Goal: Information Seeking & Learning: Learn about a topic

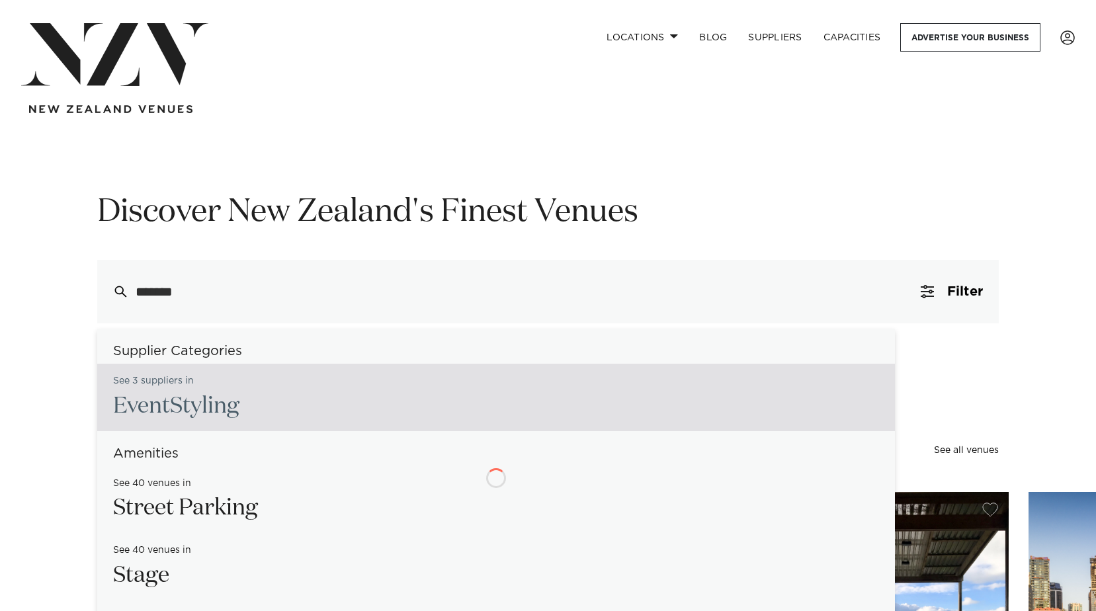
type input "********"
type input "**********"
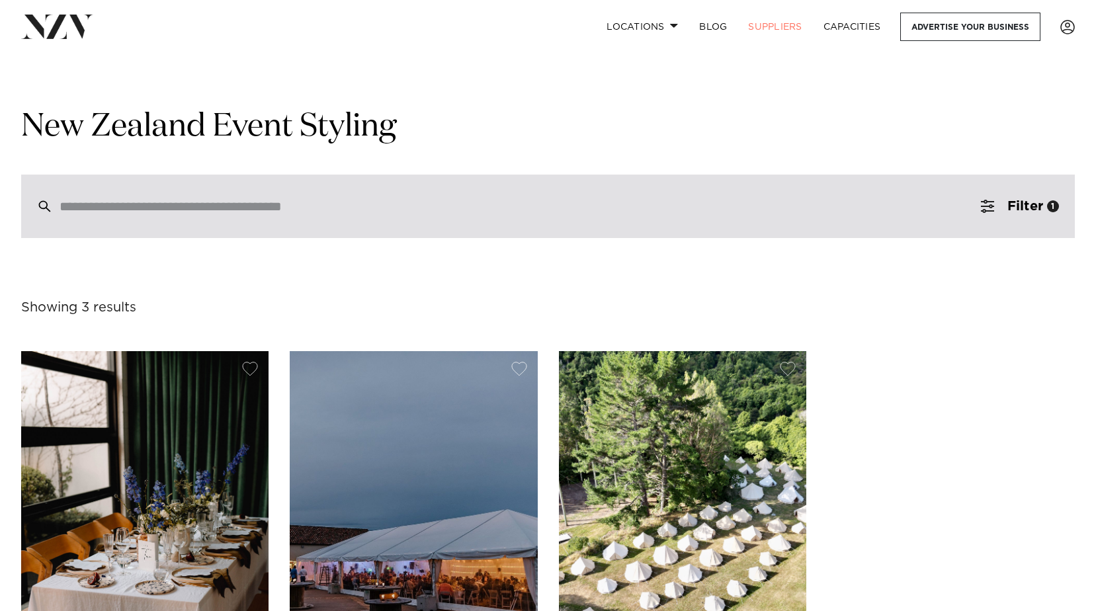
click at [252, 215] on div at bounding box center [548, 206] width 1054 height 63
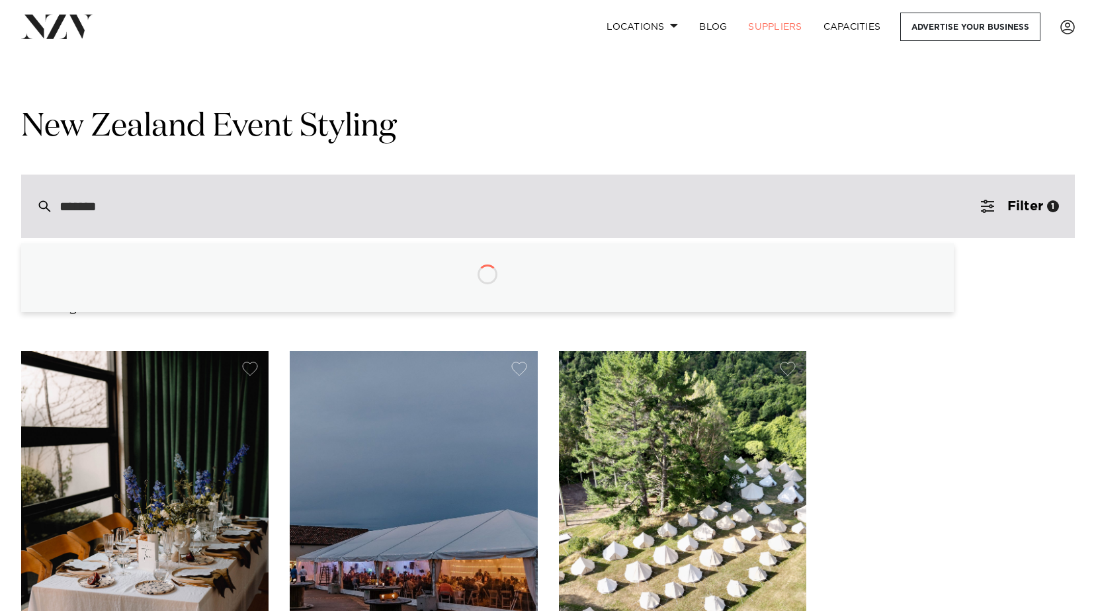
type input "********"
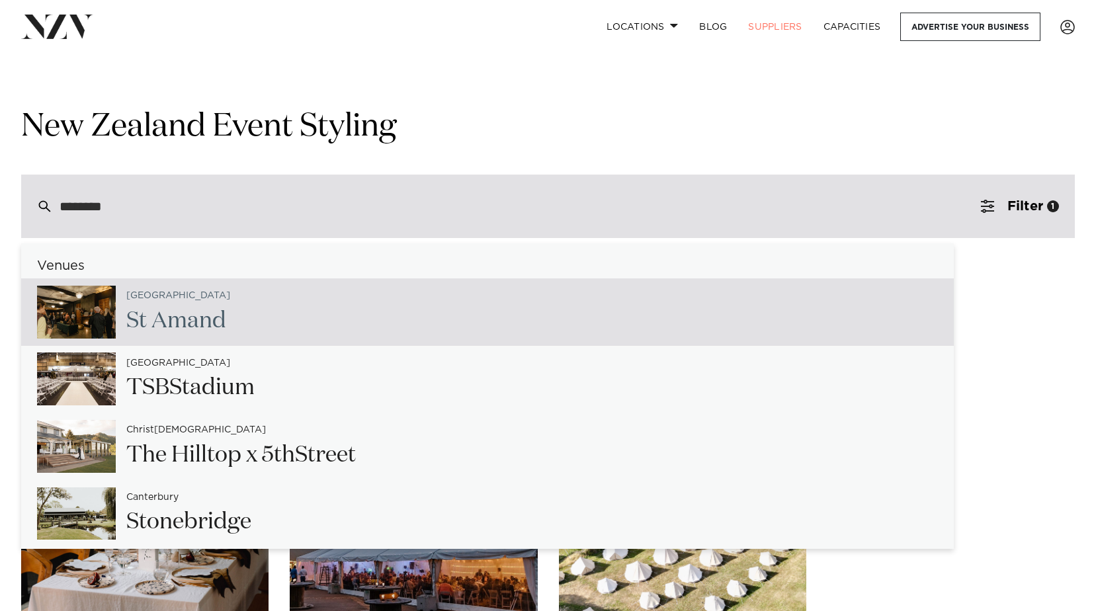
click at [185, 317] on span "Amand" at bounding box center [188, 321] width 75 height 22
type input "**********"
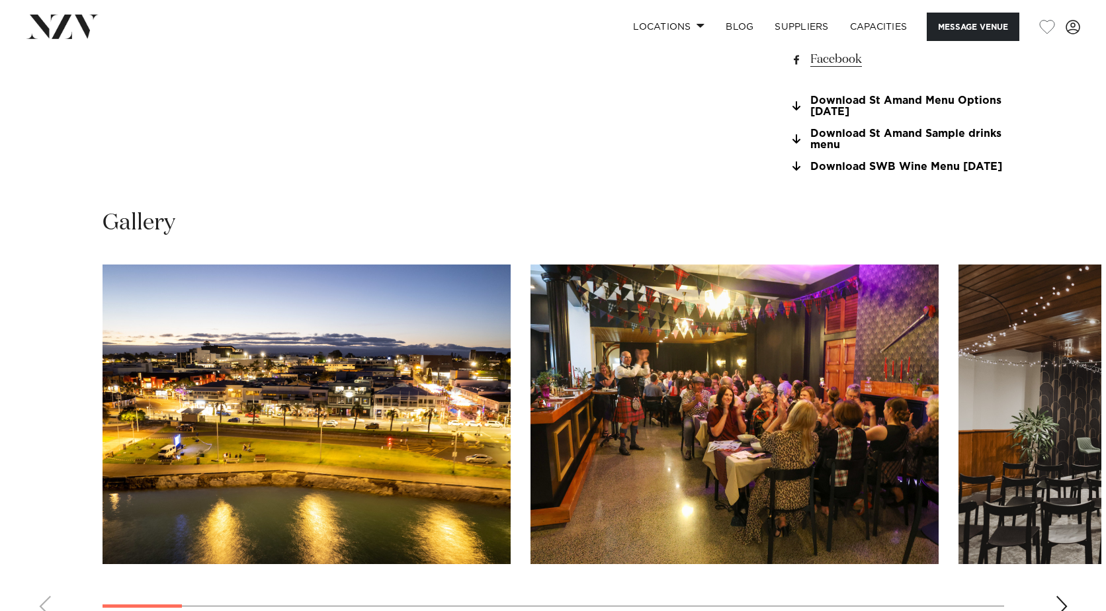
scroll to position [1257, 0]
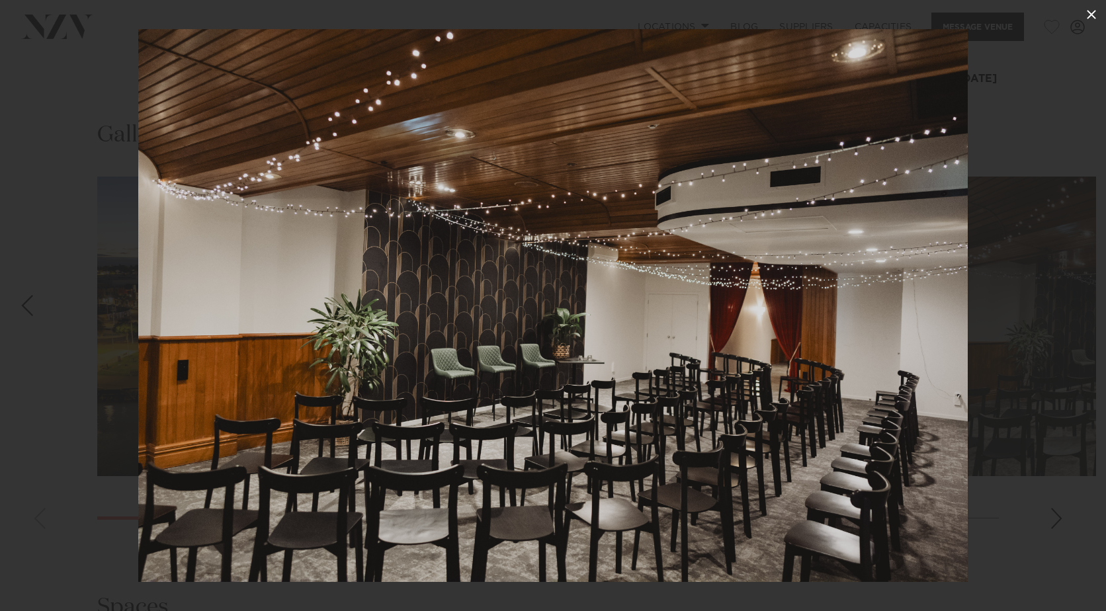
click at [1093, 18] on icon at bounding box center [1091, 15] width 16 height 16
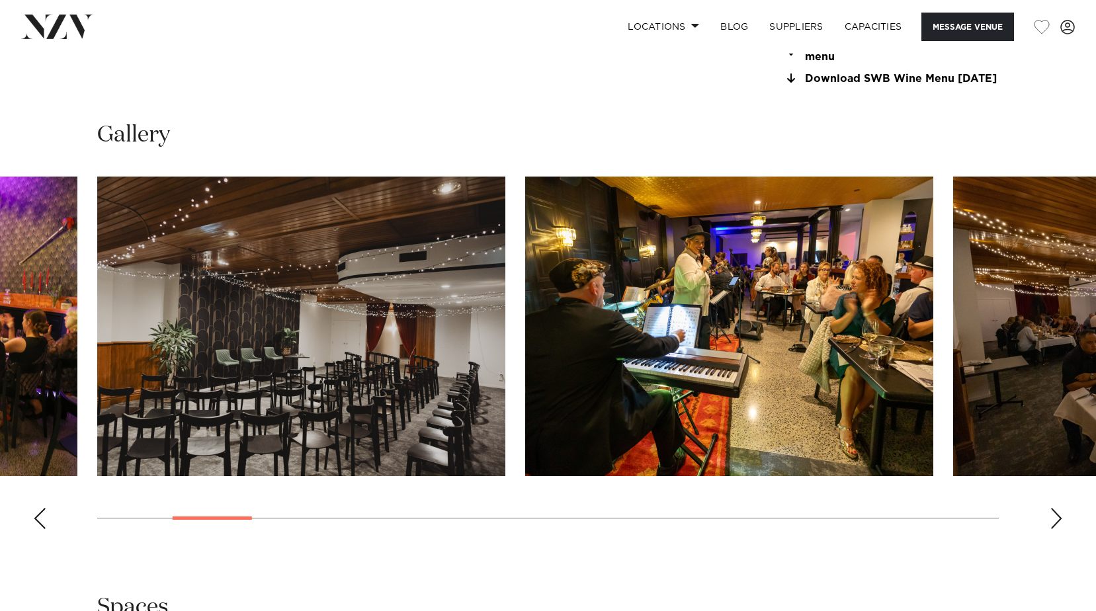
click at [1050, 529] on div "Next slide" at bounding box center [1056, 518] width 13 height 21
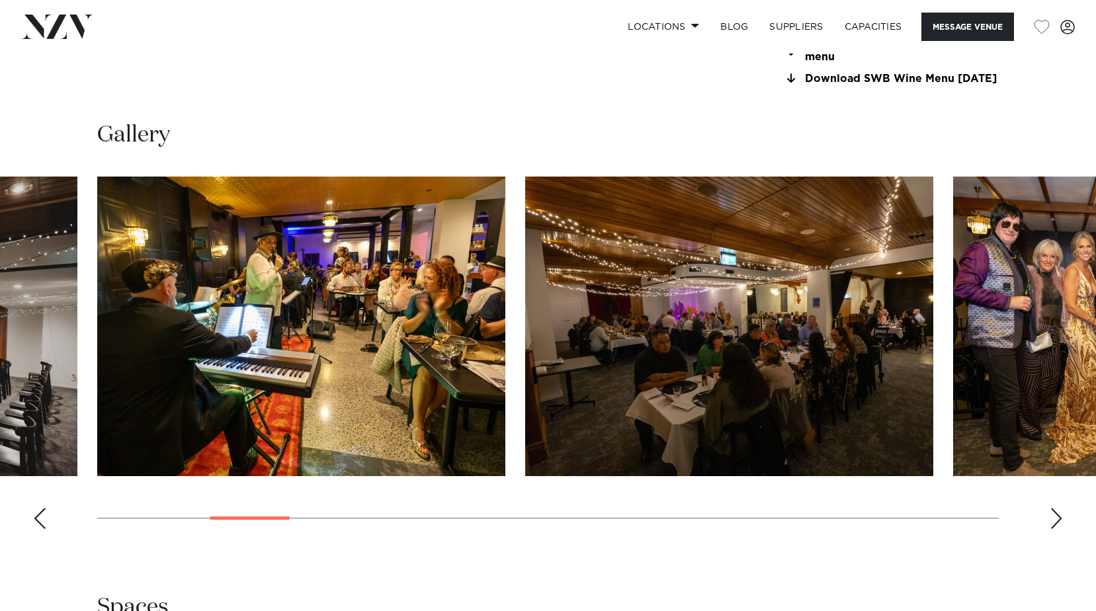
click at [1050, 529] on div "Next slide" at bounding box center [1056, 518] width 13 height 21
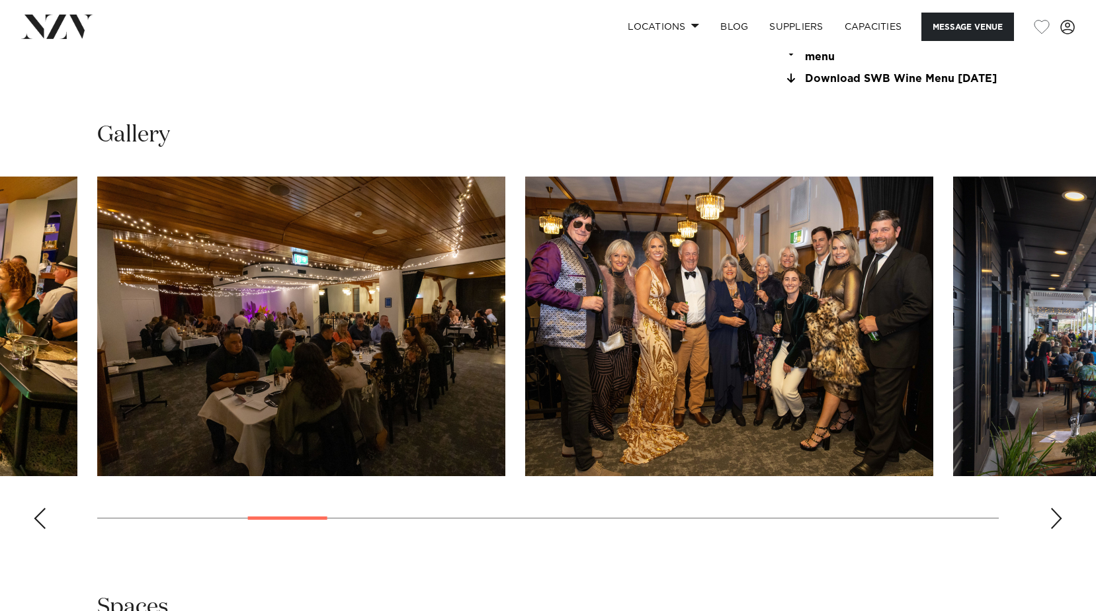
click at [1050, 528] on div "Next slide" at bounding box center [1056, 518] width 13 height 21
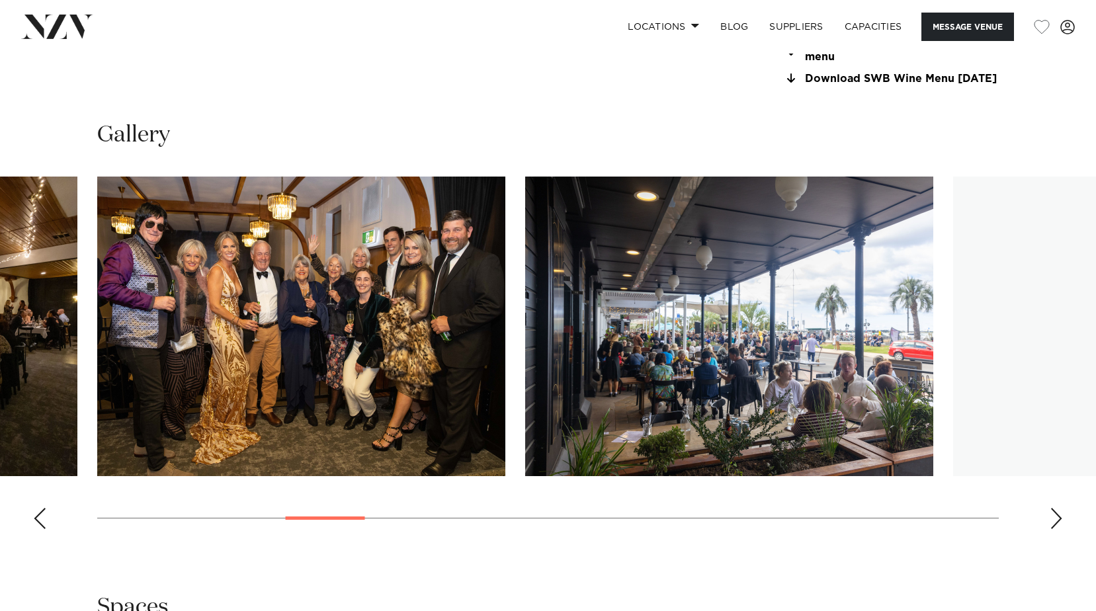
click at [1050, 528] on div "Next slide" at bounding box center [1056, 518] width 13 height 21
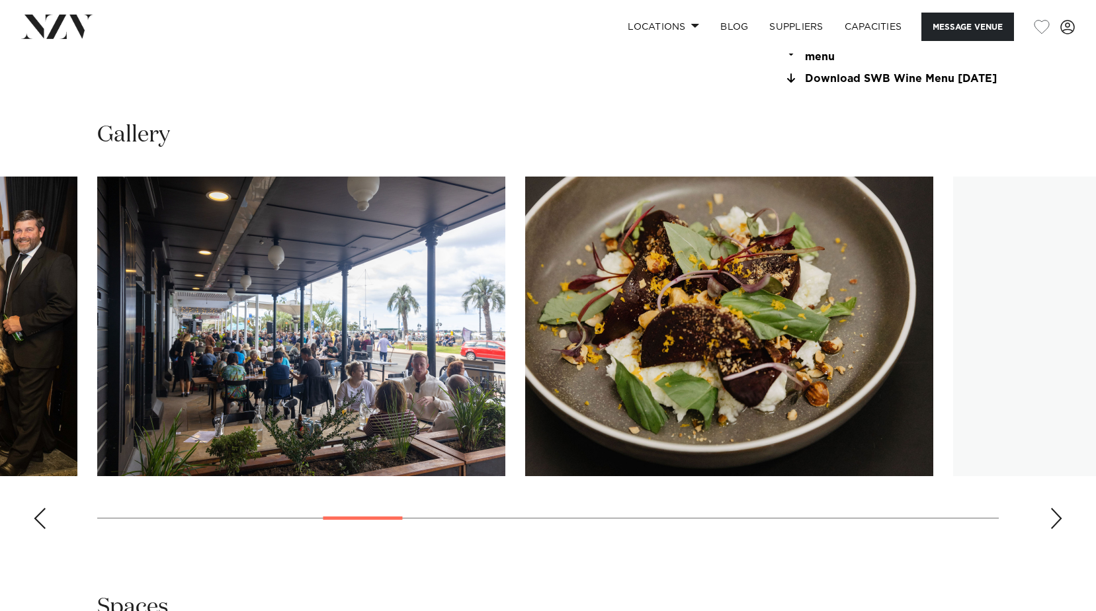
click at [1050, 528] on div "Next slide" at bounding box center [1056, 518] width 13 height 21
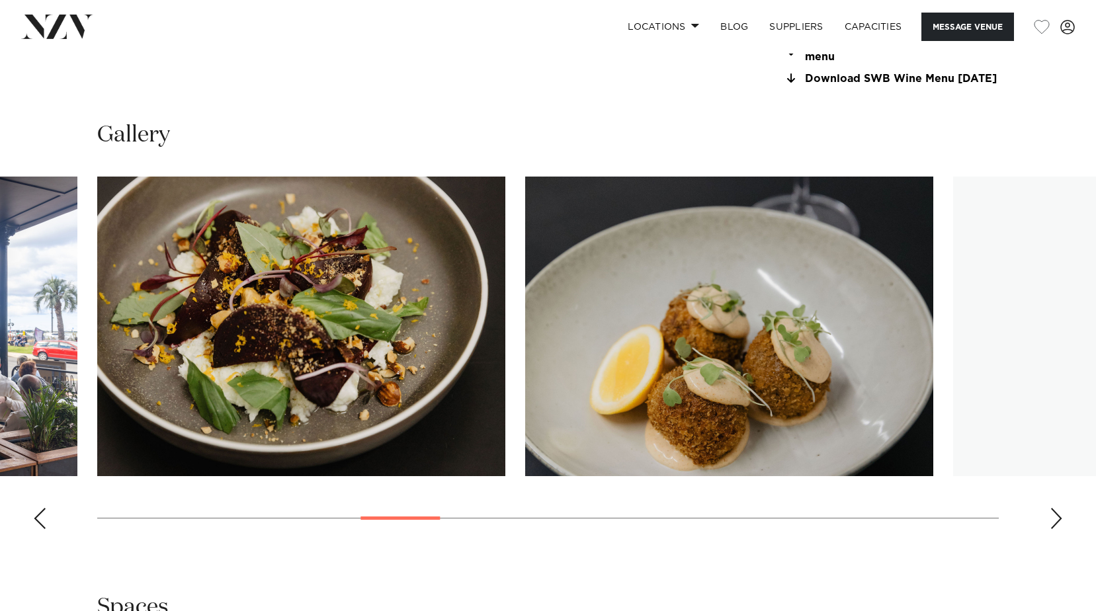
click at [1050, 528] on div "Next slide" at bounding box center [1056, 518] width 13 height 21
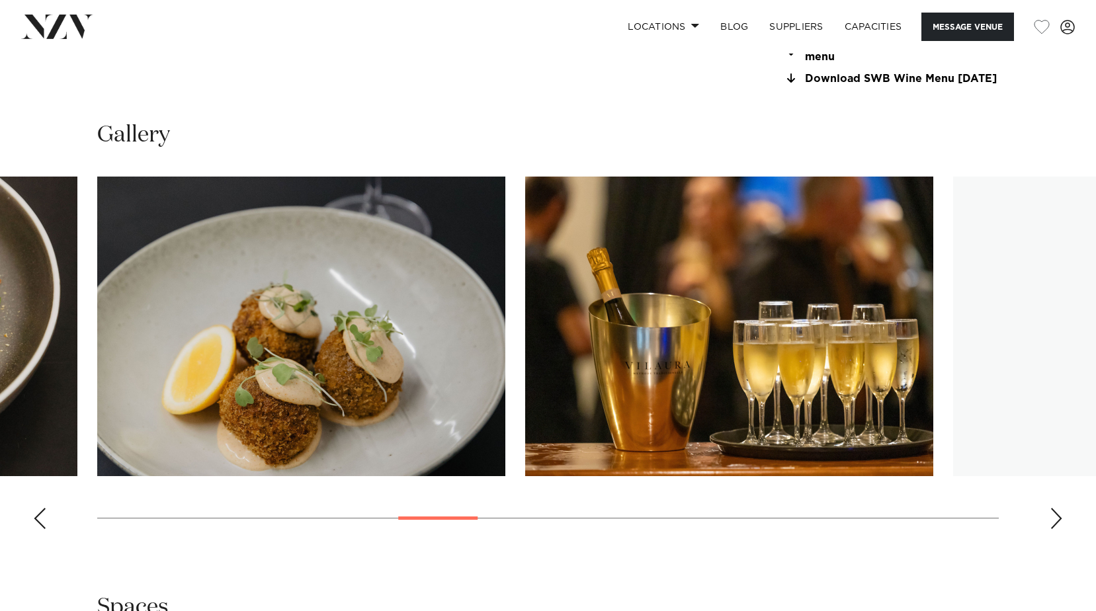
click at [1050, 528] on div "Next slide" at bounding box center [1056, 518] width 13 height 21
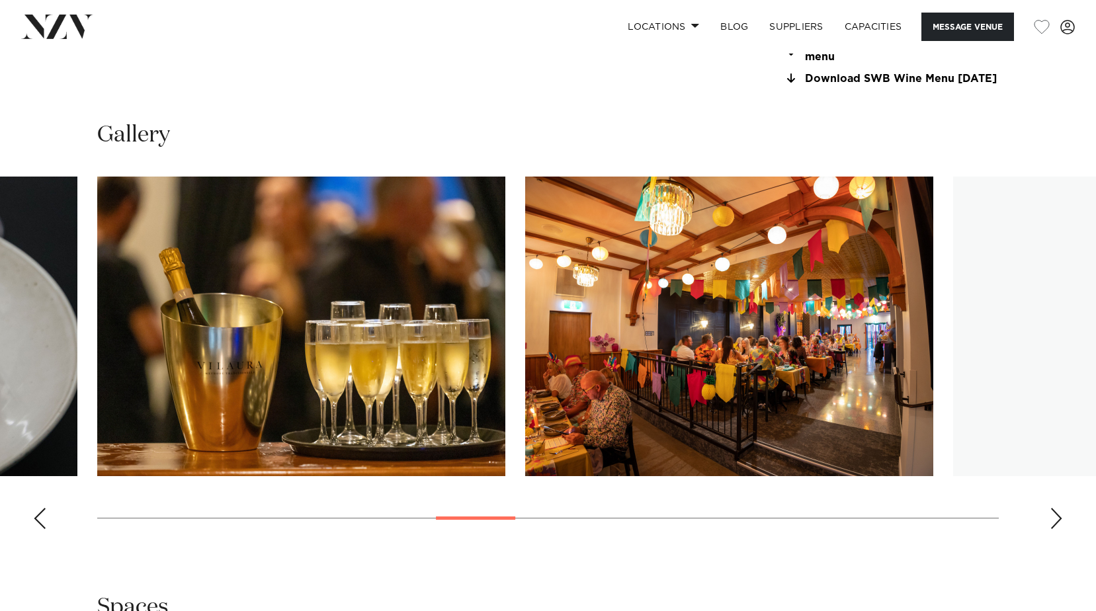
click at [1050, 528] on div "Next slide" at bounding box center [1056, 518] width 13 height 21
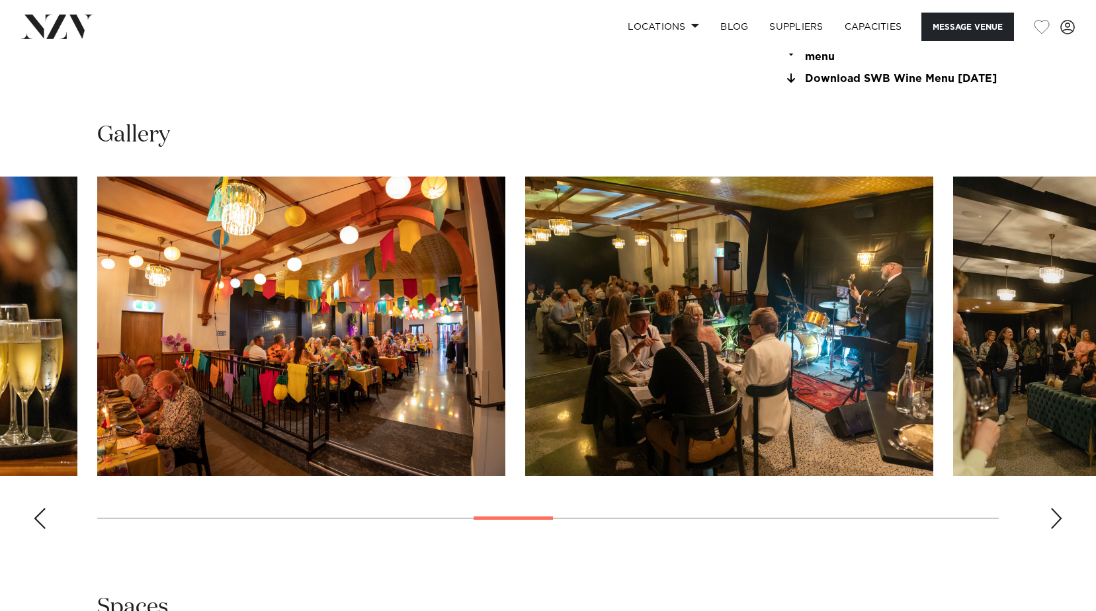
click at [1050, 528] on div "Next slide" at bounding box center [1056, 518] width 13 height 21
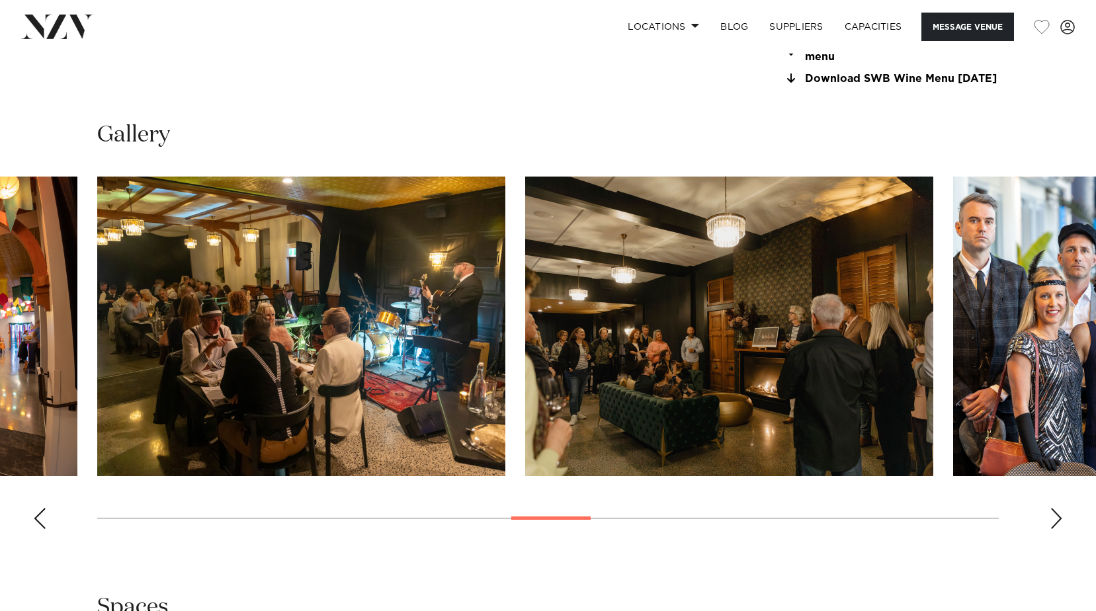
click at [1050, 528] on div "Next slide" at bounding box center [1056, 518] width 13 height 21
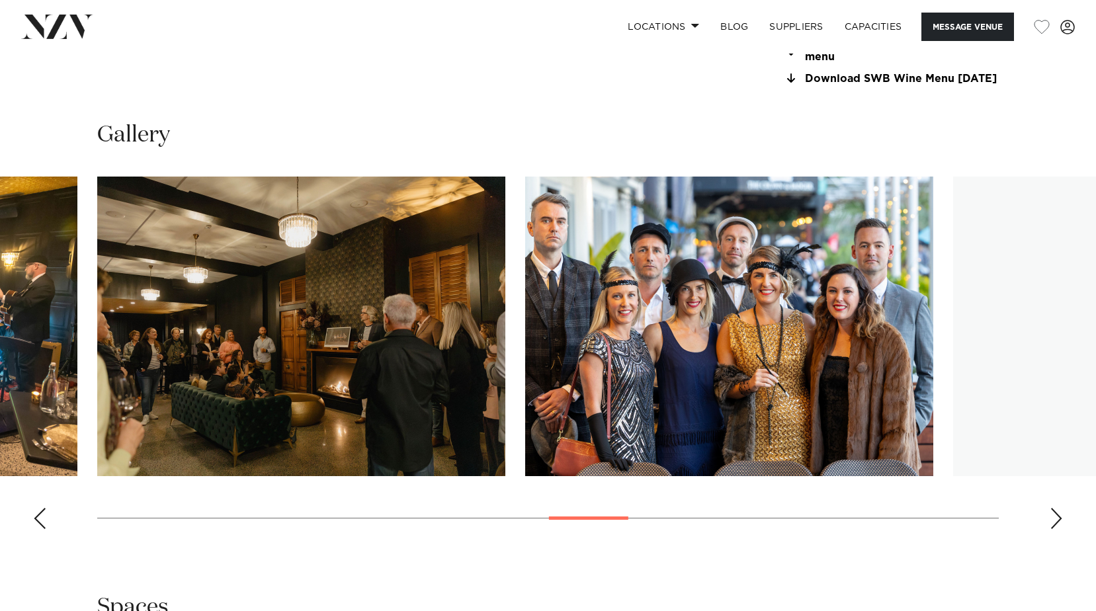
click at [1050, 528] on div "Next slide" at bounding box center [1056, 518] width 13 height 21
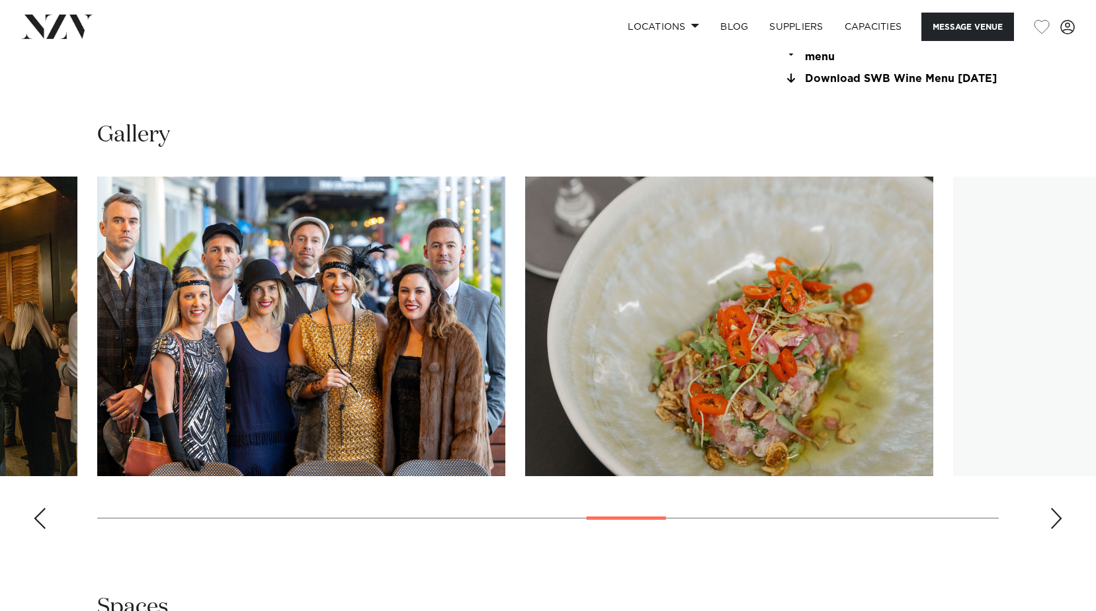
click at [1050, 528] on div "Next slide" at bounding box center [1056, 518] width 13 height 21
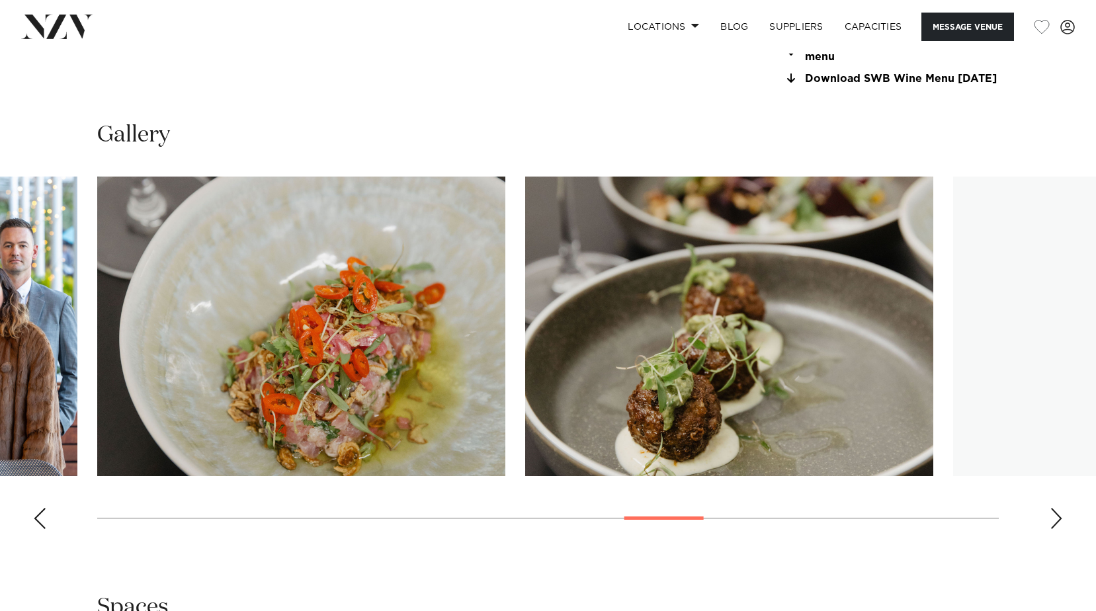
click at [1050, 528] on div "Next slide" at bounding box center [1056, 518] width 13 height 21
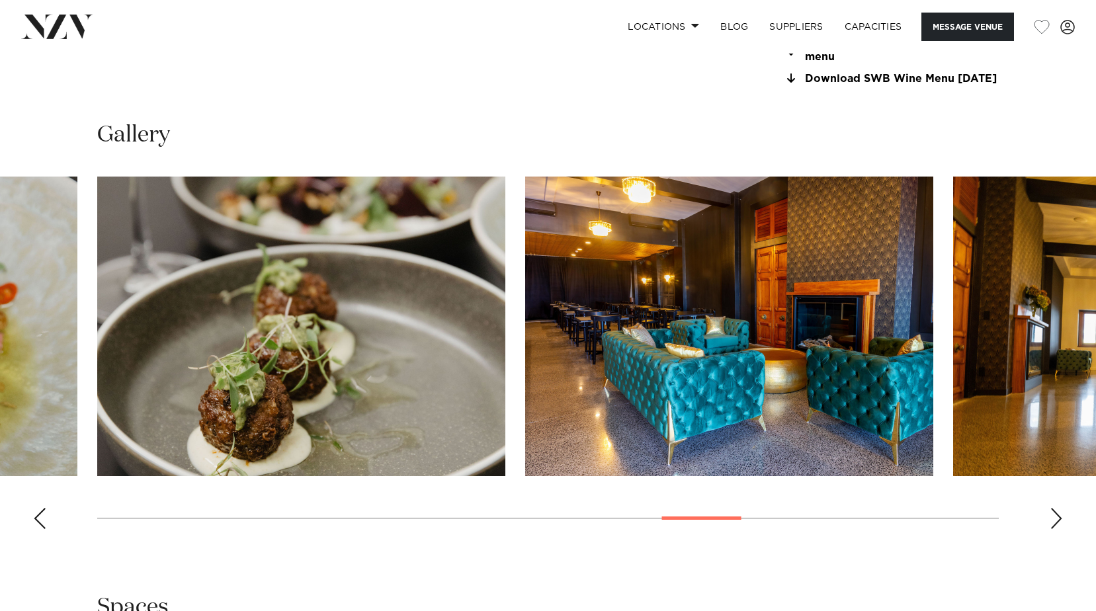
click at [1050, 528] on div "Next slide" at bounding box center [1056, 518] width 13 height 21
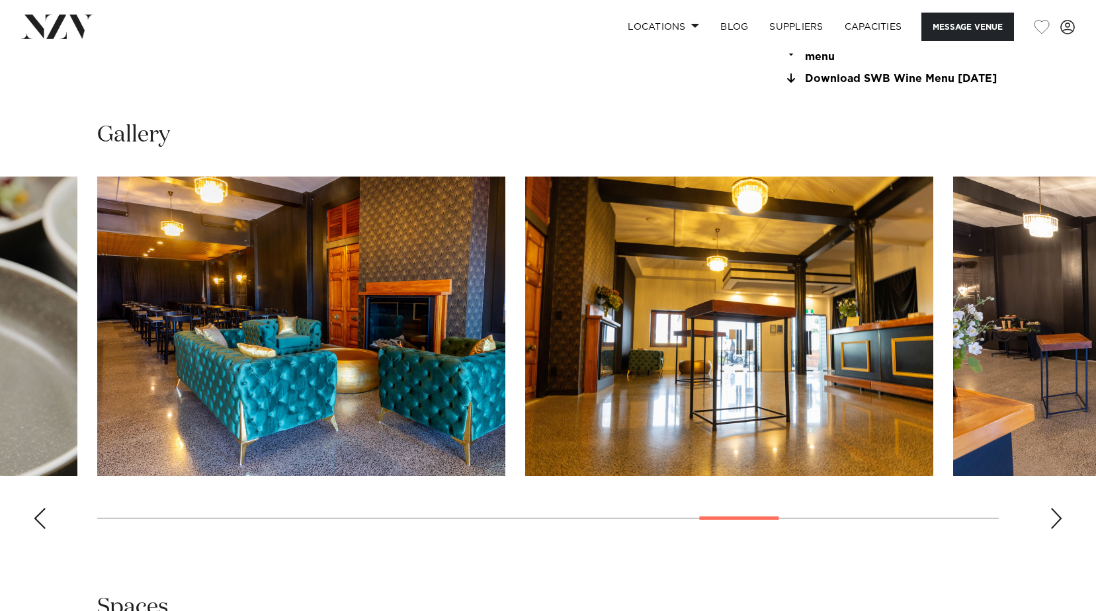
click at [1050, 528] on div "Next slide" at bounding box center [1056, 518] width 13 height 21
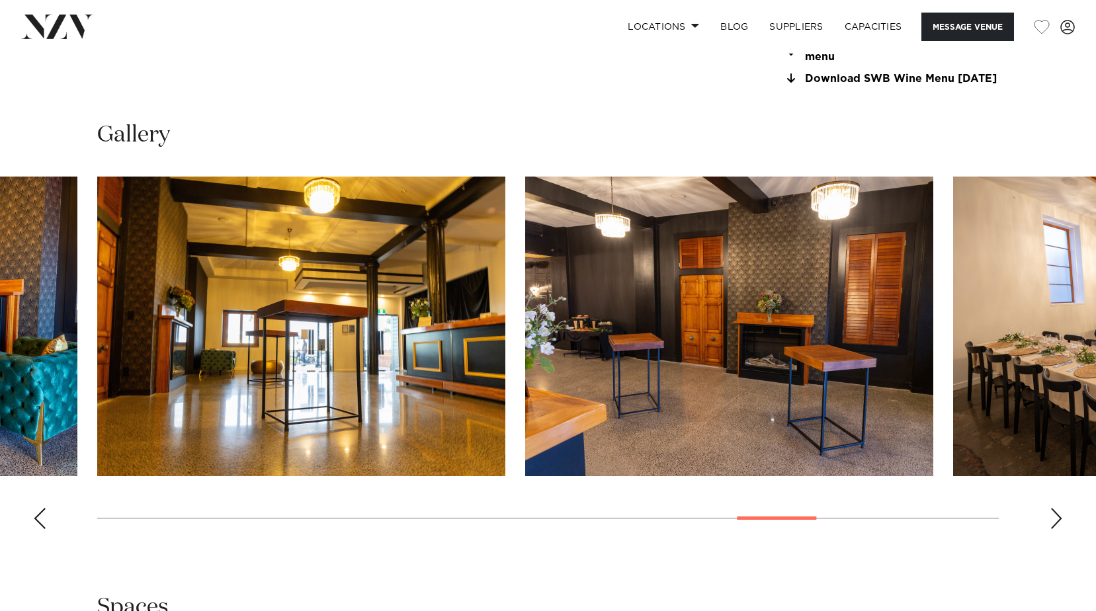
click at [1050, 528] on div "Next slide" at bounding box center [1056, 518] width 13 height 21
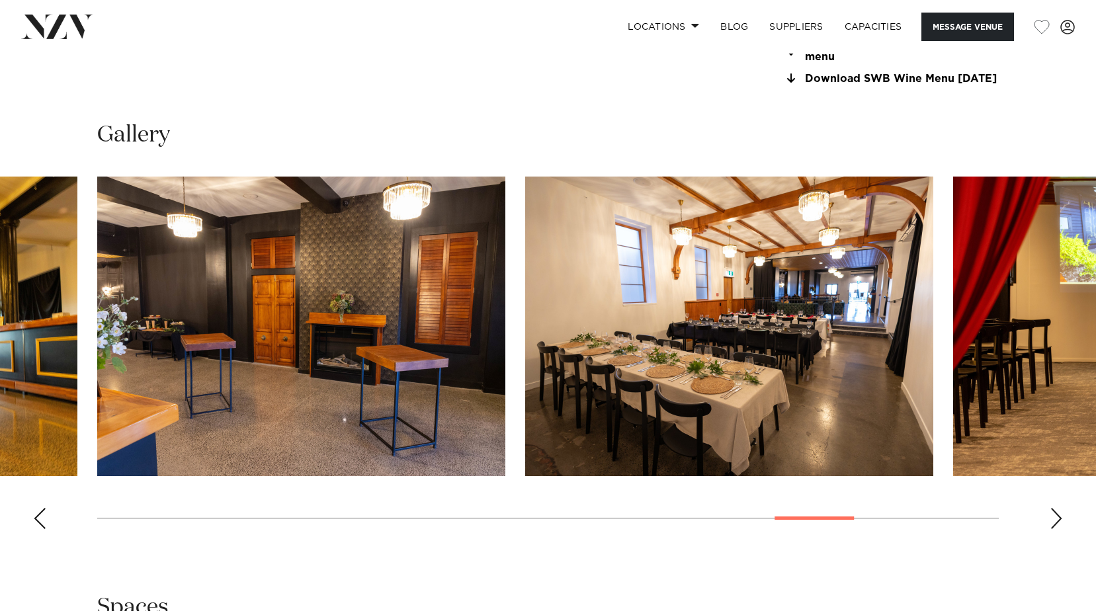
click at [1050, 528] on div "Next slide" at bounding box center [1056, 518] width 13 height 21
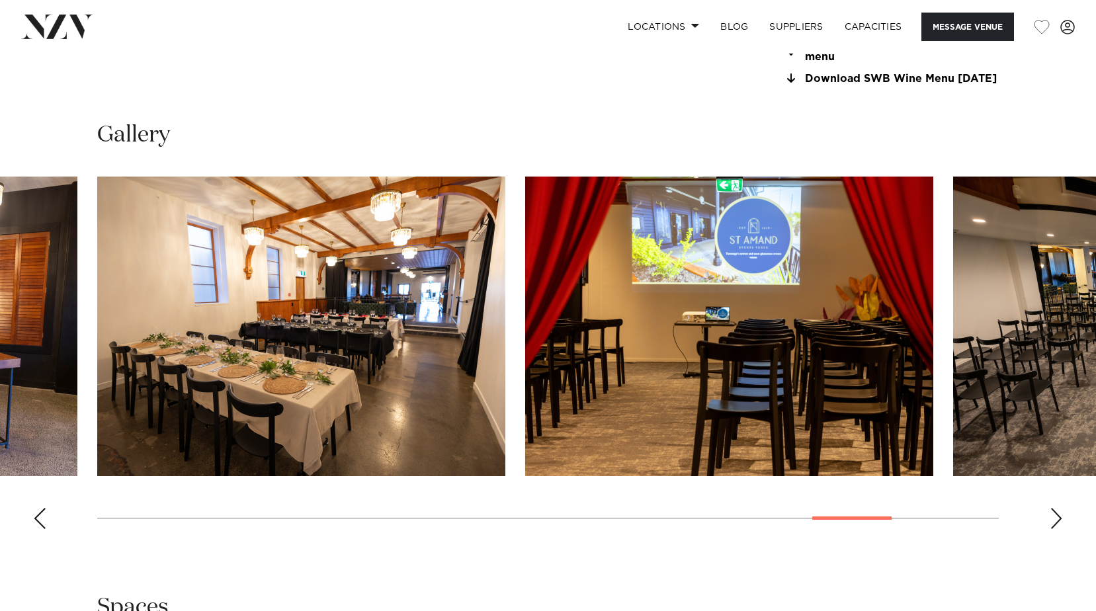
click at [1054, 529] on div "Next slide" at bounding box center [1056, 518] width 13 height 21
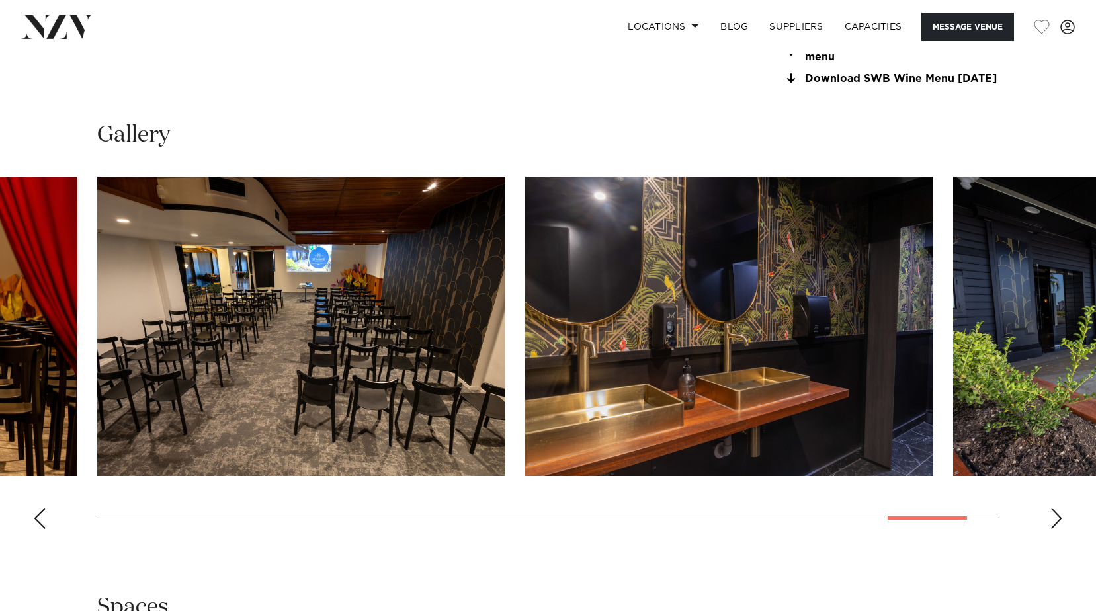
click at [254, 394] on img "22 / 24" at bounding box center [301, 327] width 408 height 300
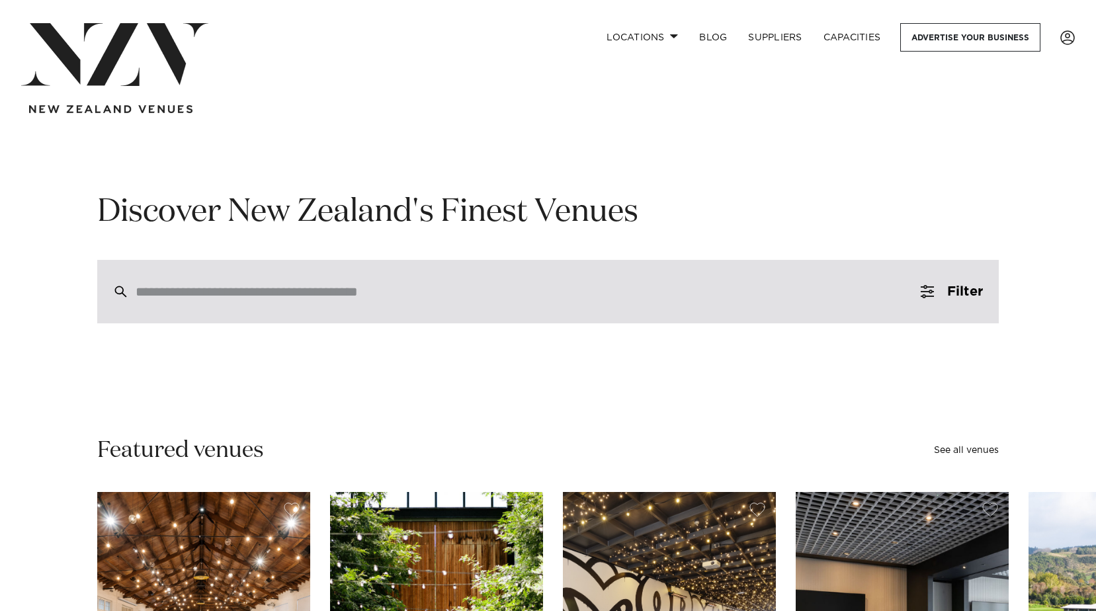
click at [237, 290] on input "search" at bounding box center [520, 291] width 769 height 15
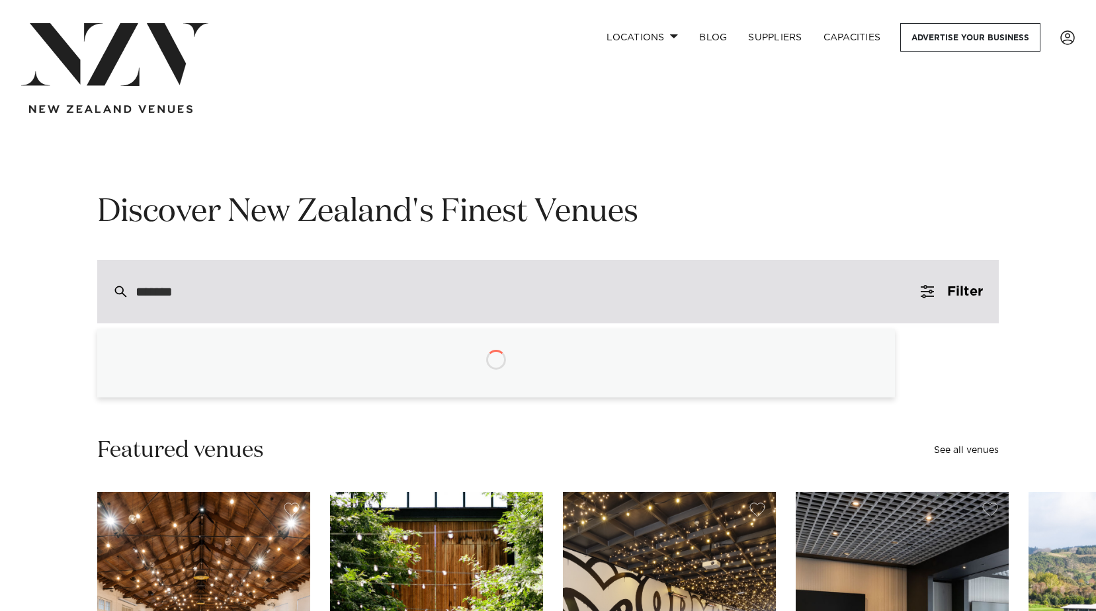
type input "********"
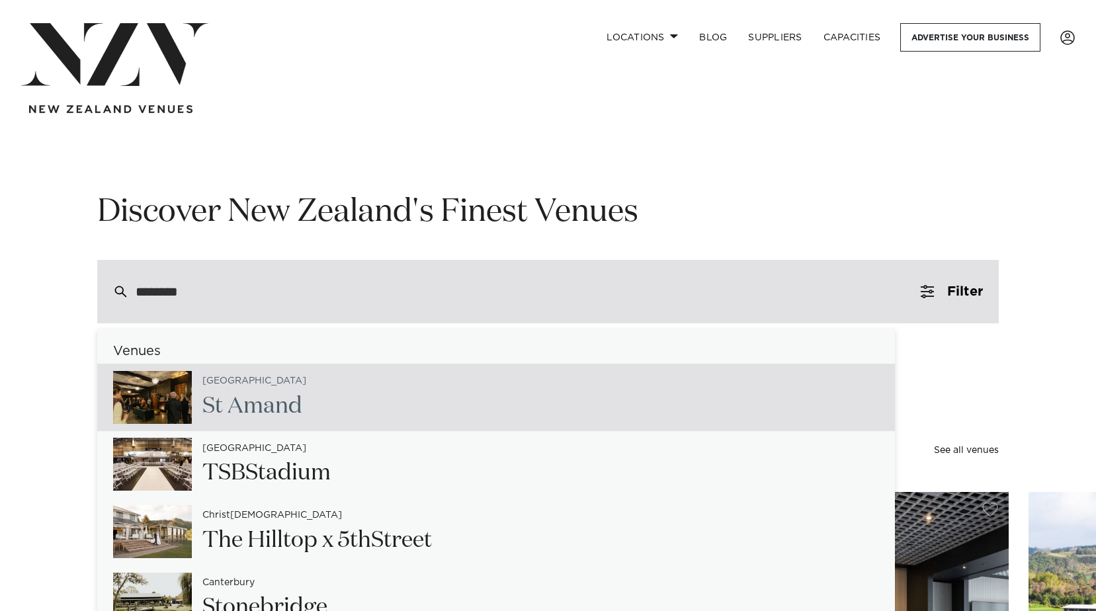
click at [230, 401] on span "Amand" at bounding box center [265, 406] width 75 height 22
type input "**********"
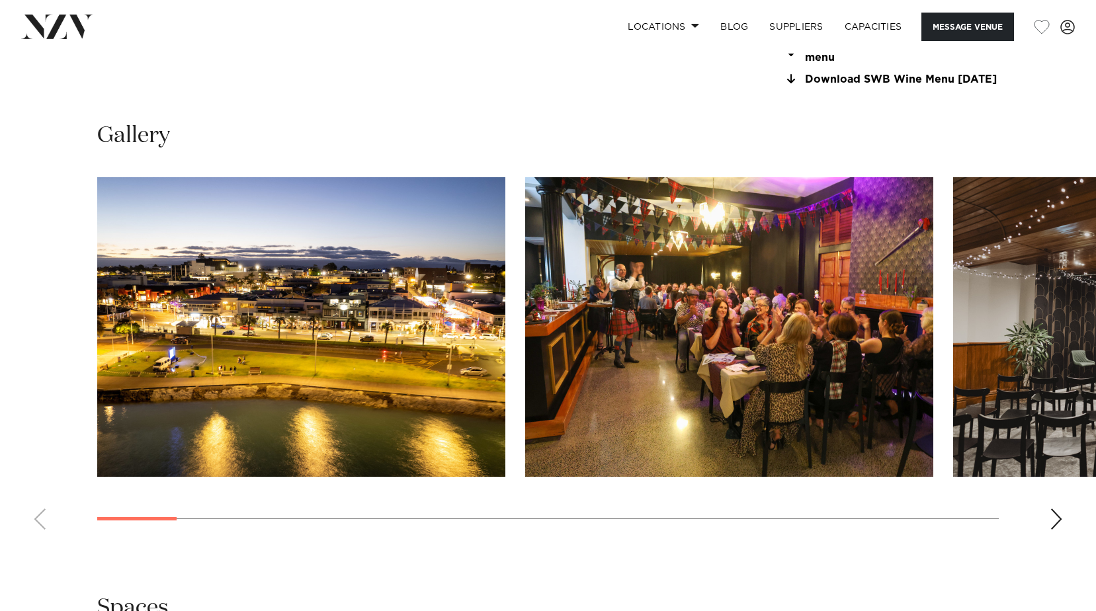
scroll to position [1323, 0]
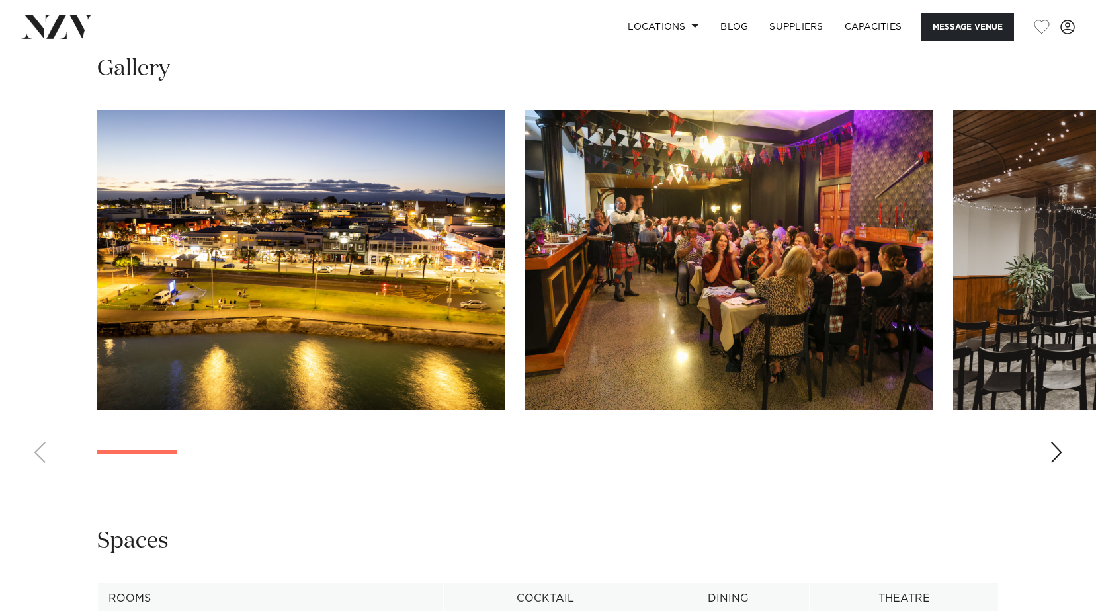
click at [1054, 462] on div "Next slide" at bounding box center [1056, 452] width 13 height 21
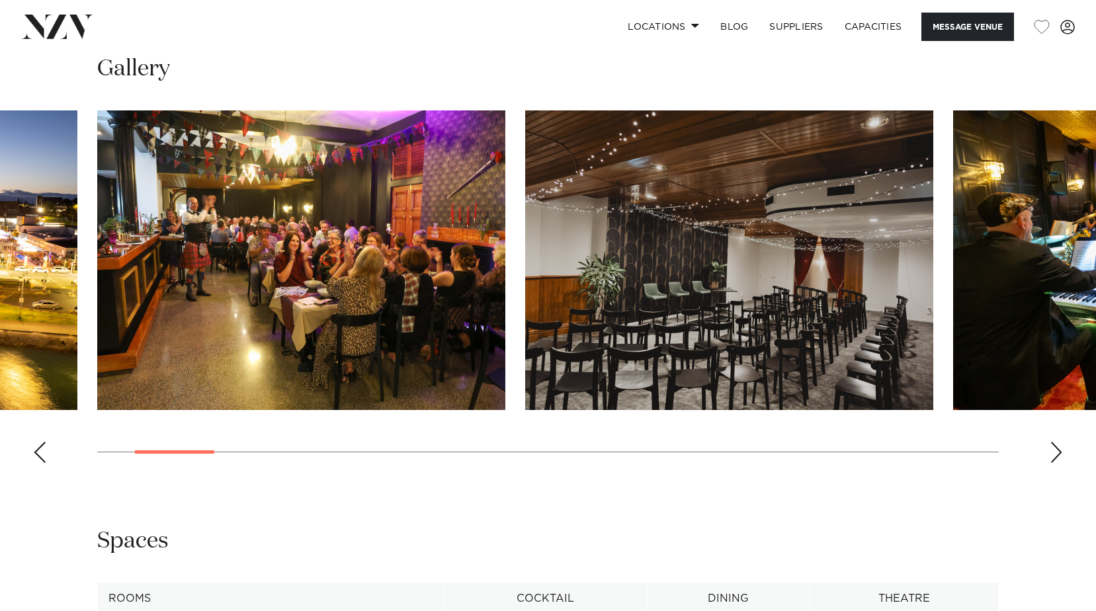
click at [1054, 462] on div "Next slide" at bounding box center [1056, 452] width 13 height 21
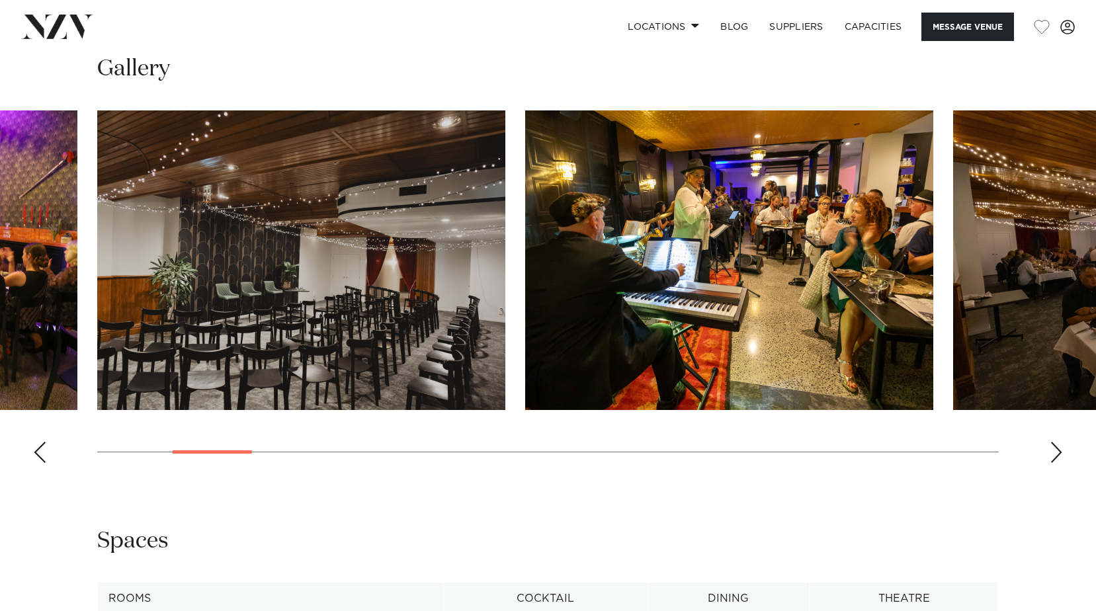
click at [1054, 462] on div "Next slide" at bounding box center [1056, 452] width 13 height 21
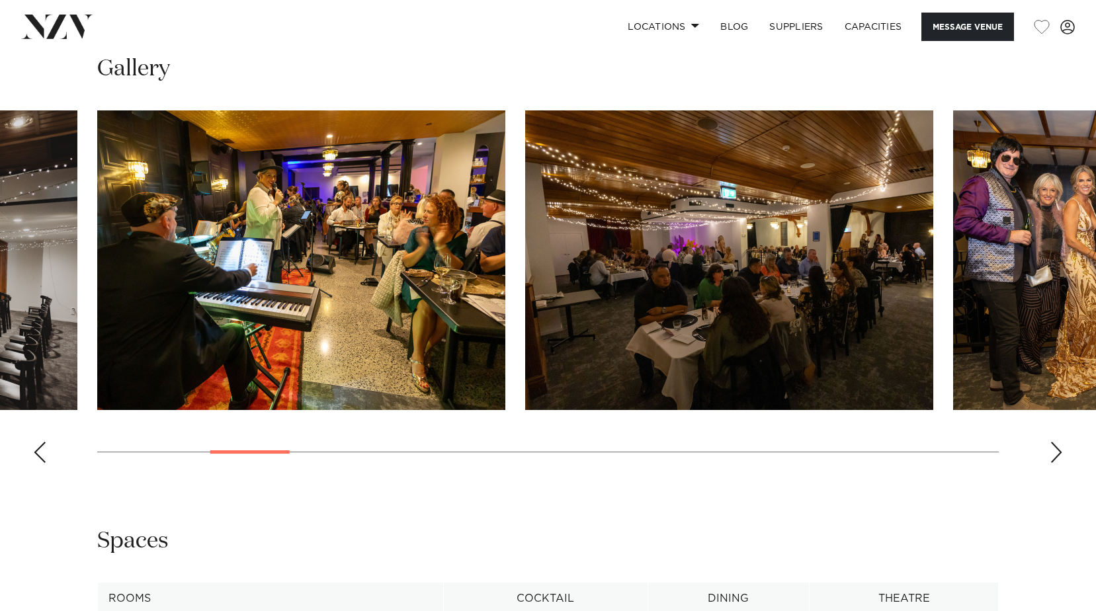
click at [1054, 462] on div "Next slide" at bounding box center [1056, 452] width 13 height 21
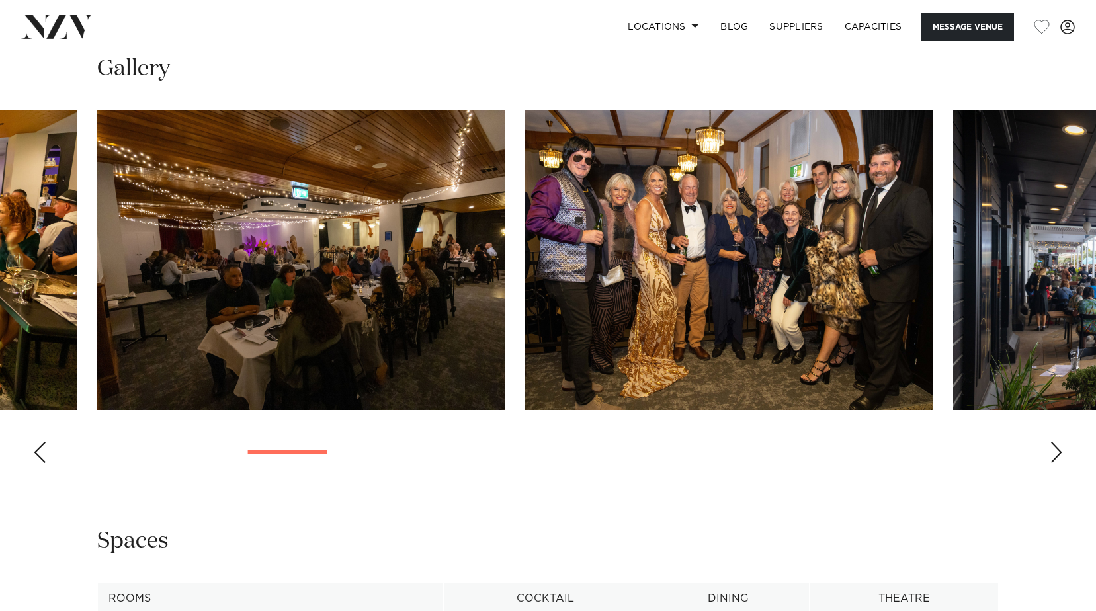
click at [1054, 462] on div "Next slide" at bounding box center [1056, 452] width 13 height 21
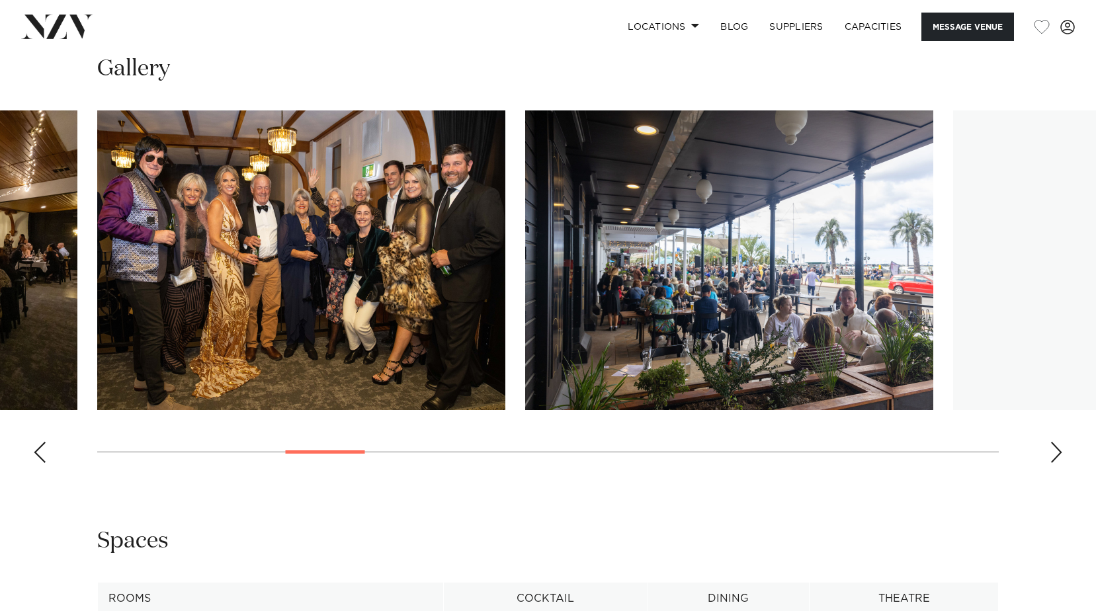
click at [1054, 462] on div "Next slide" at bounding box center [1056, 452] width 13 height 21
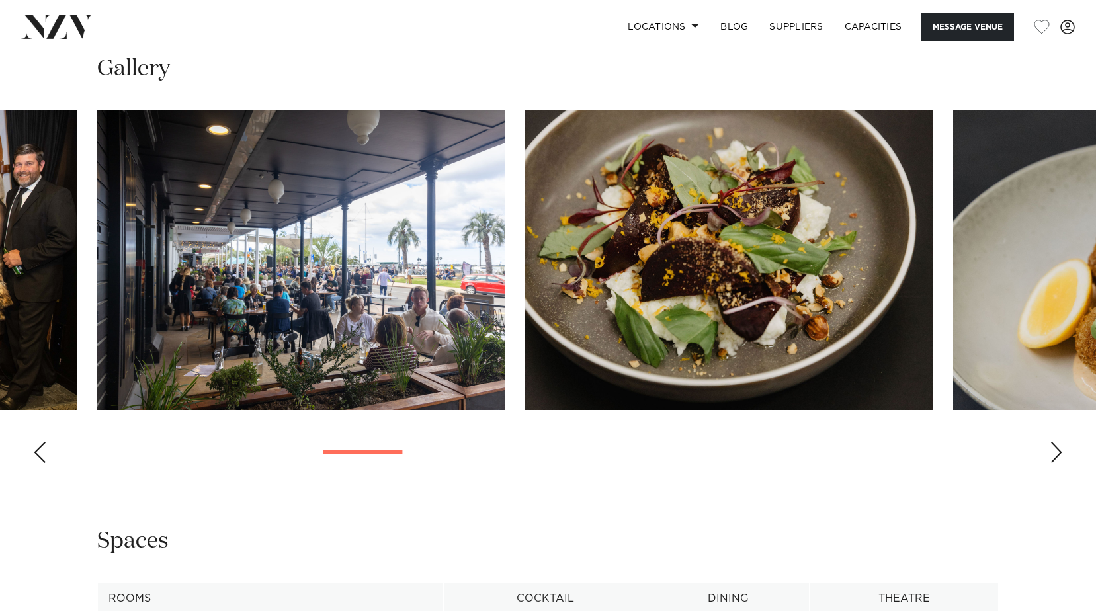
click at [1054, 462] on div "Next slide" at bounding box center [1056, 452] width 13 height 21
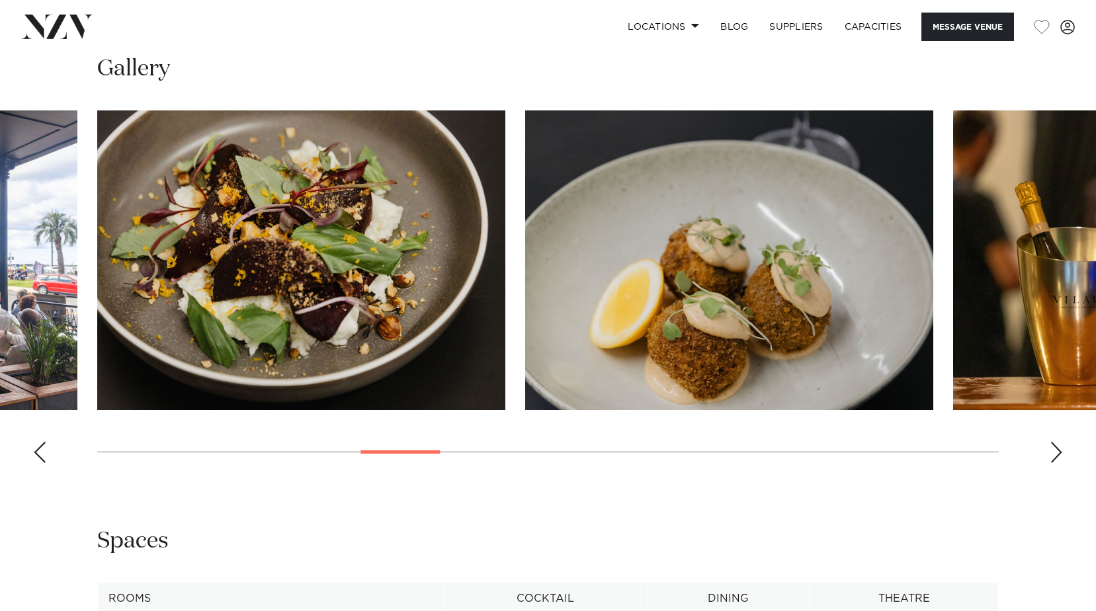
click at [1054, 462] on div "Next slide" at bounding box center [1056, 452] width 13 height 21
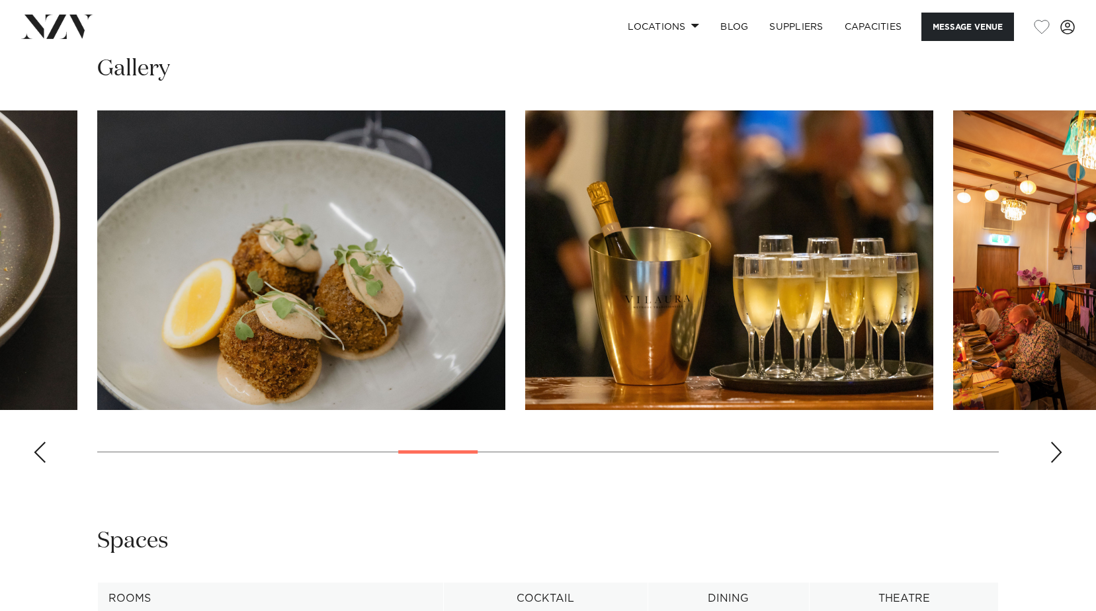
click at [1054, 462] on div "Next slide" at bounding box center [1056, 452] width 13 height 21
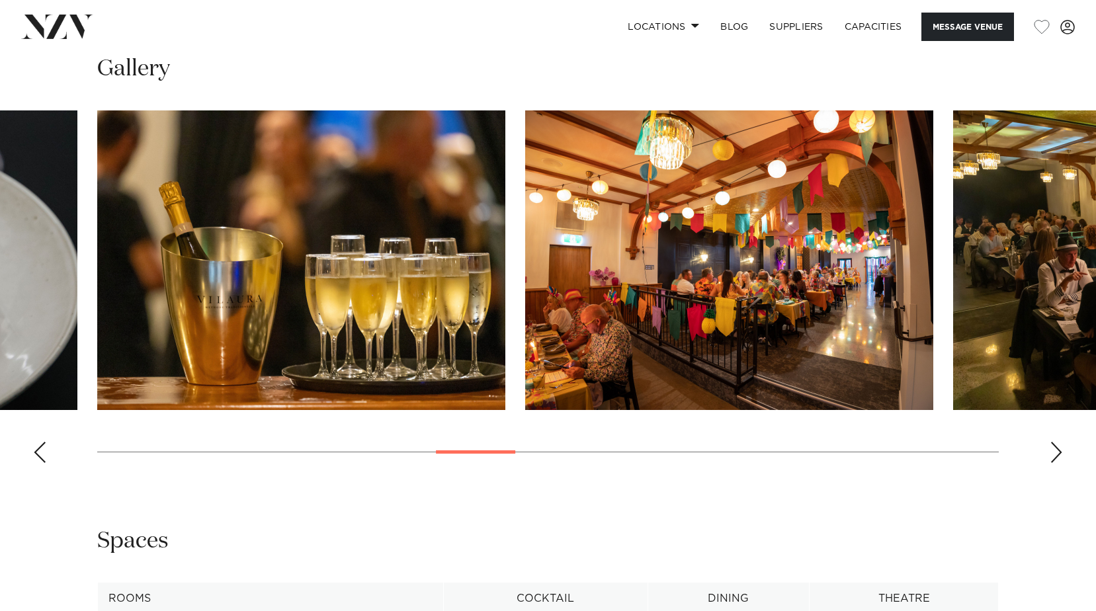
click at [1054, 462] on div "Next slide" at bounding box center [1056, 452] width 13 height 21
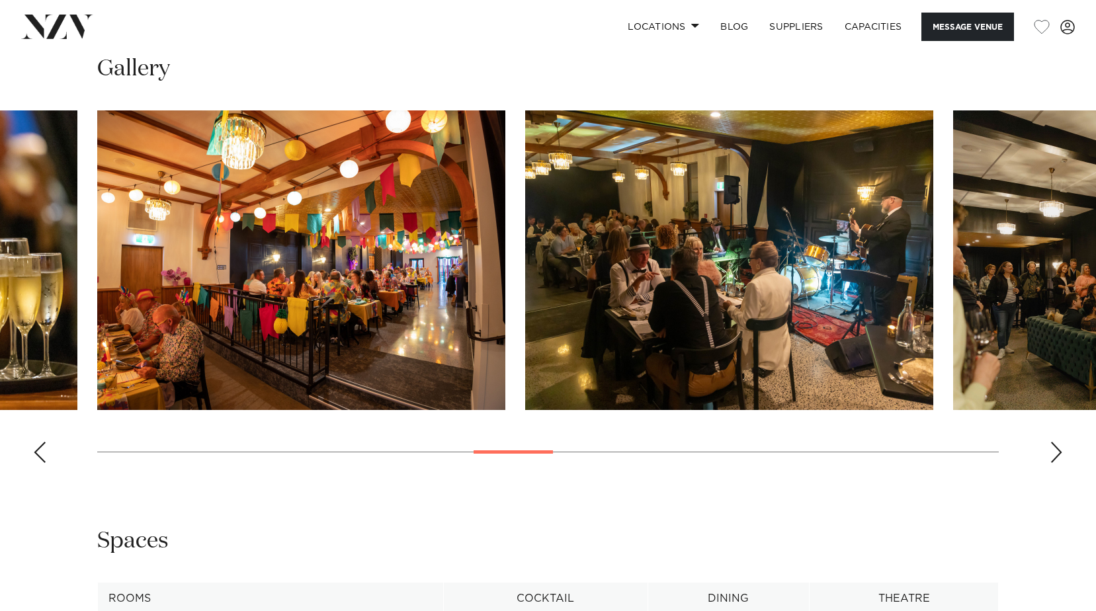
click at [1054, 462] on div "Next slide" at bounding box center [1056, 452] width 13 height 21
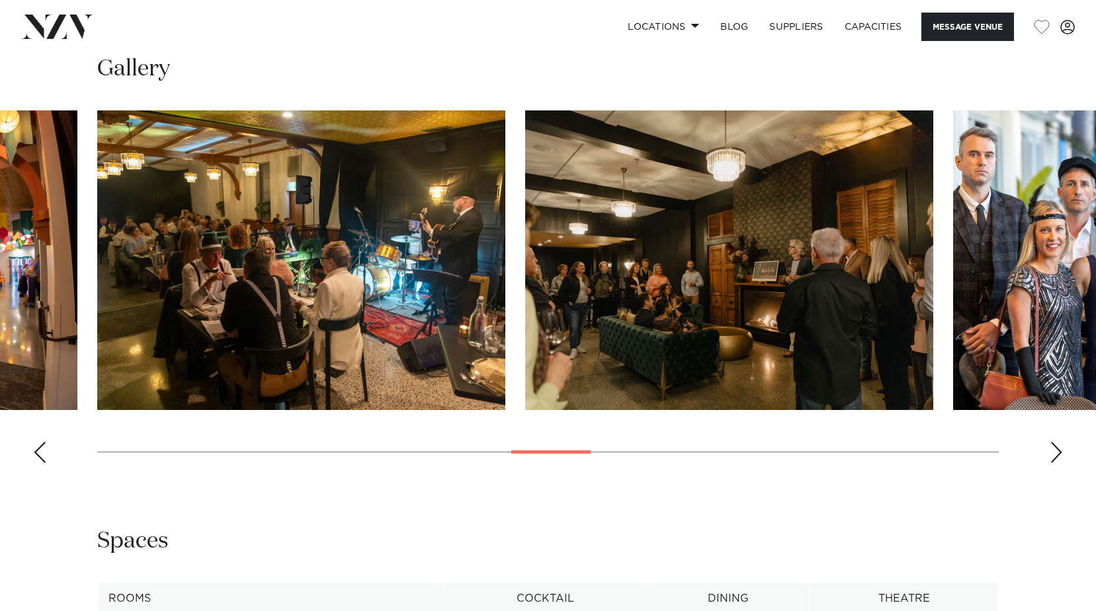
click at [1054, 462] on div "Next slide" at bounding box center [1056, 452] width 13 height 21
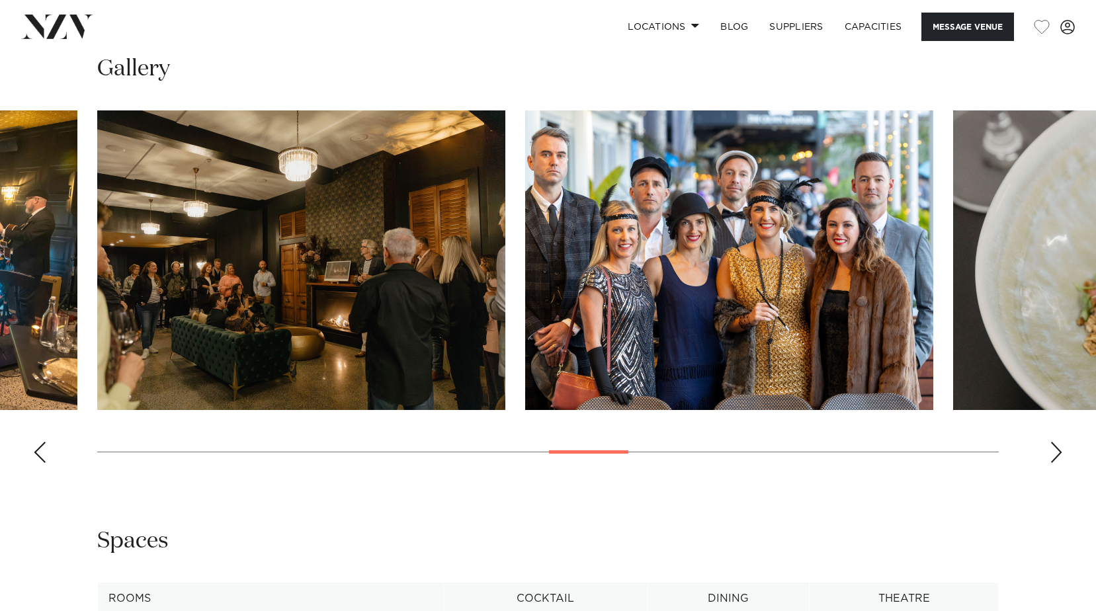
click at [1054, 462] on div "Next slide" at bounding box center [1056, 452] width 13 height 21
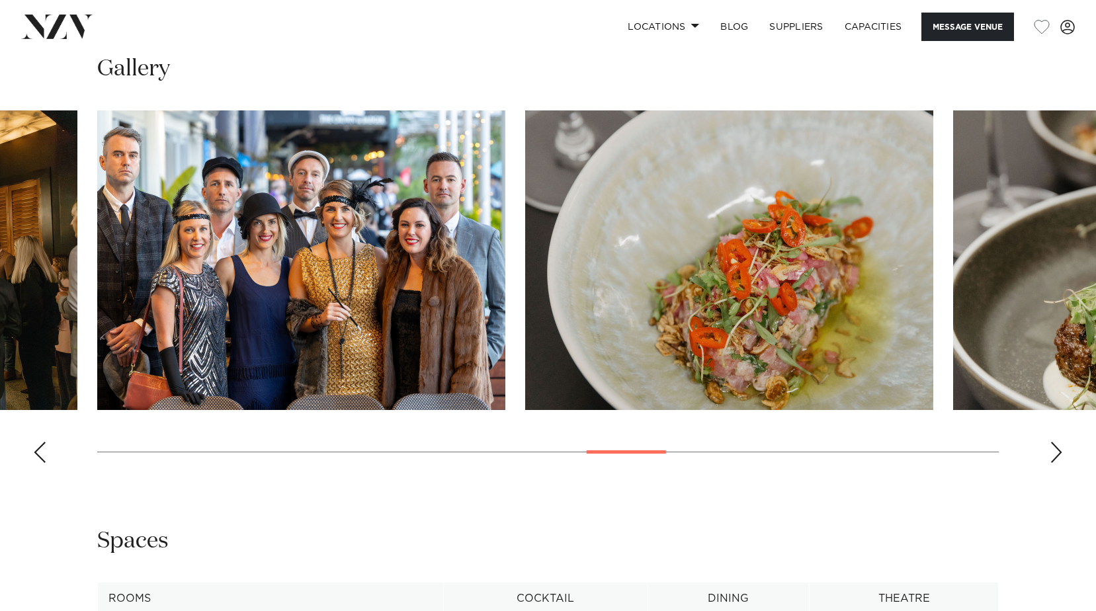
click at [1054, 462] on div "Next slide" at bounding box center [1056, 452] width 13 height 21
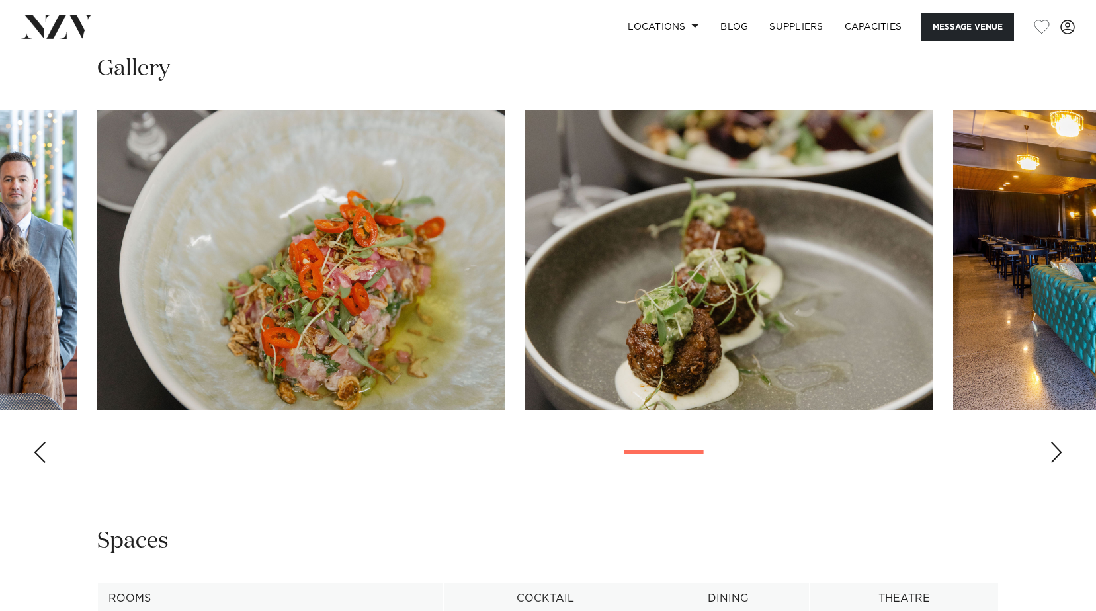
click at [1054, 462] on div "Next slide" at bounding box center [1056, 452] width 13 height 21
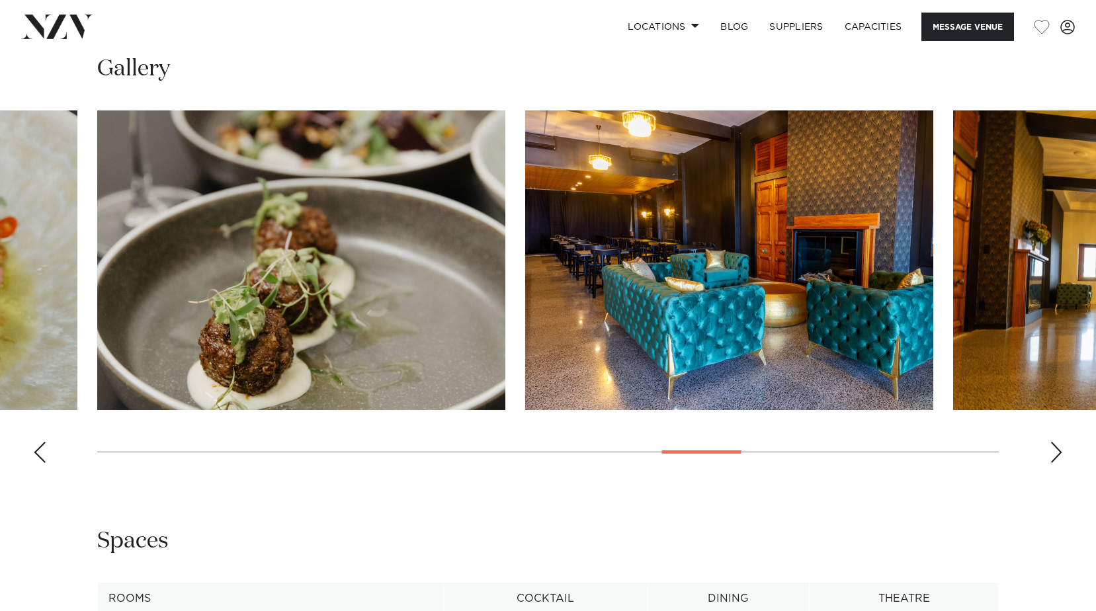
click at [1054, 462] on div "Next slide" at bounding box center [1056, 452] width 13 height 21
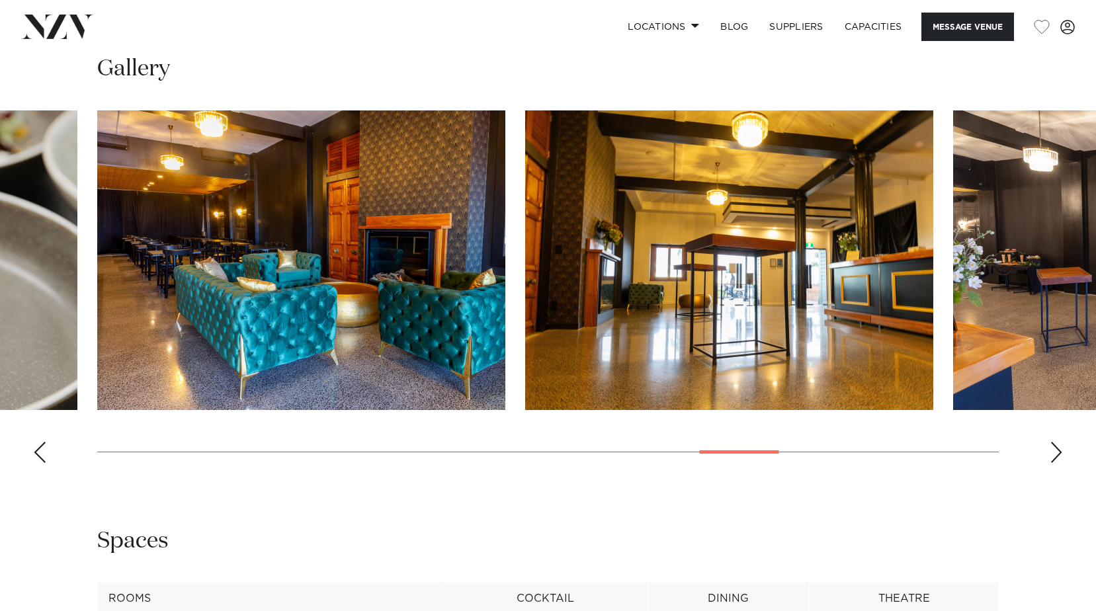
click at [1054, 462] on div "Next slide" at bounding box center [1056, 452] width 13 height 21
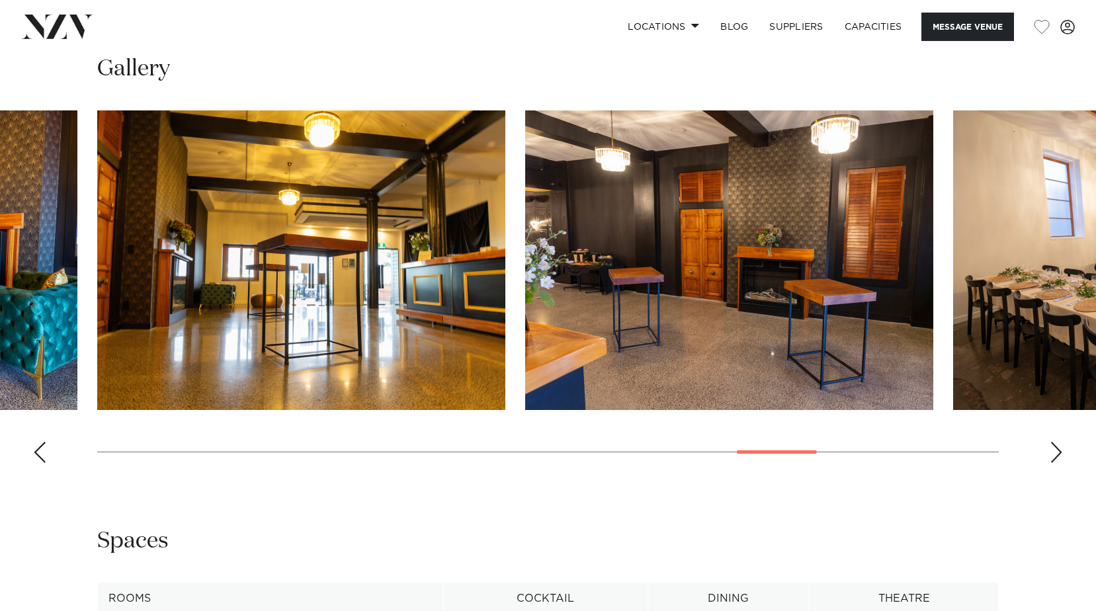
click at [1054, 462] on div "Next slide" at bounding box center [1056, 452] width 13 height 21
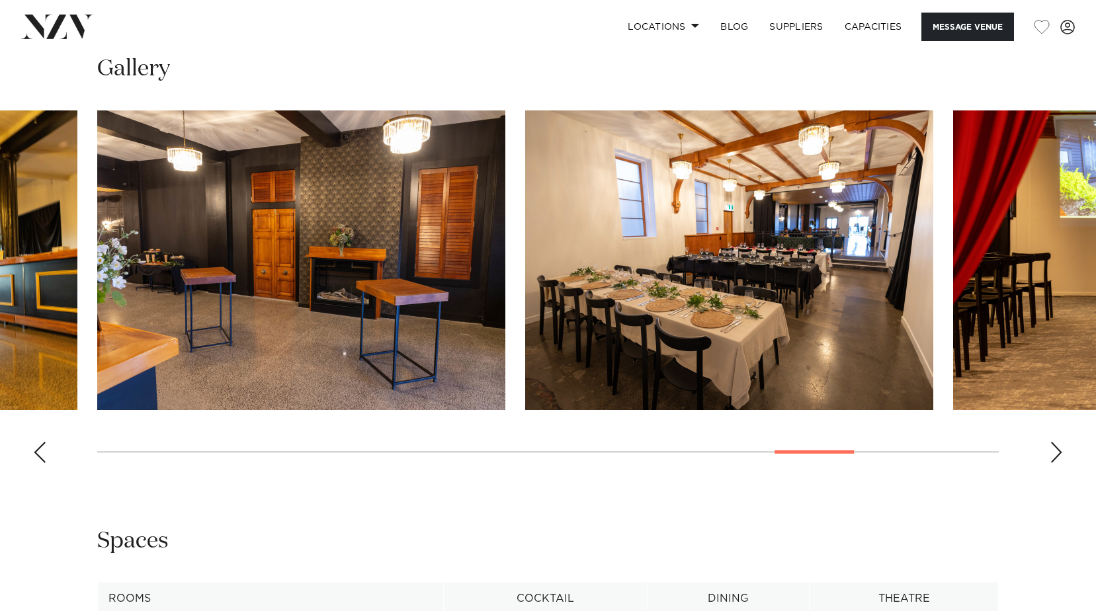
click at [1054, 462] on div "Next slide" at bounding box center [1056, 452] width 13 height 21
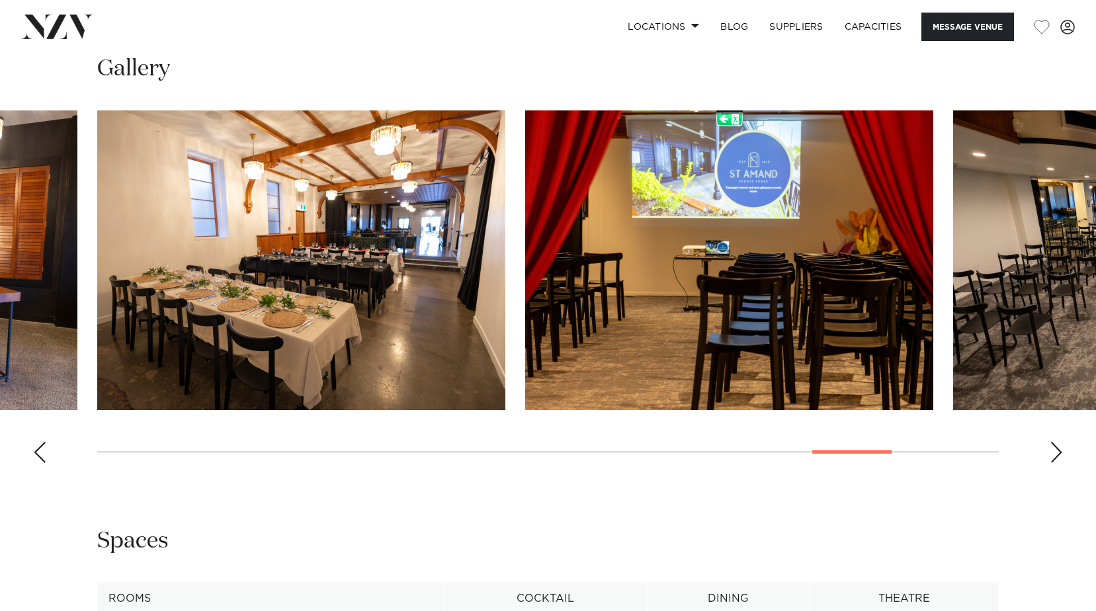
click at [737, 348] on img "21 / 24" at bounding box center [729, 260] width 408 height 300
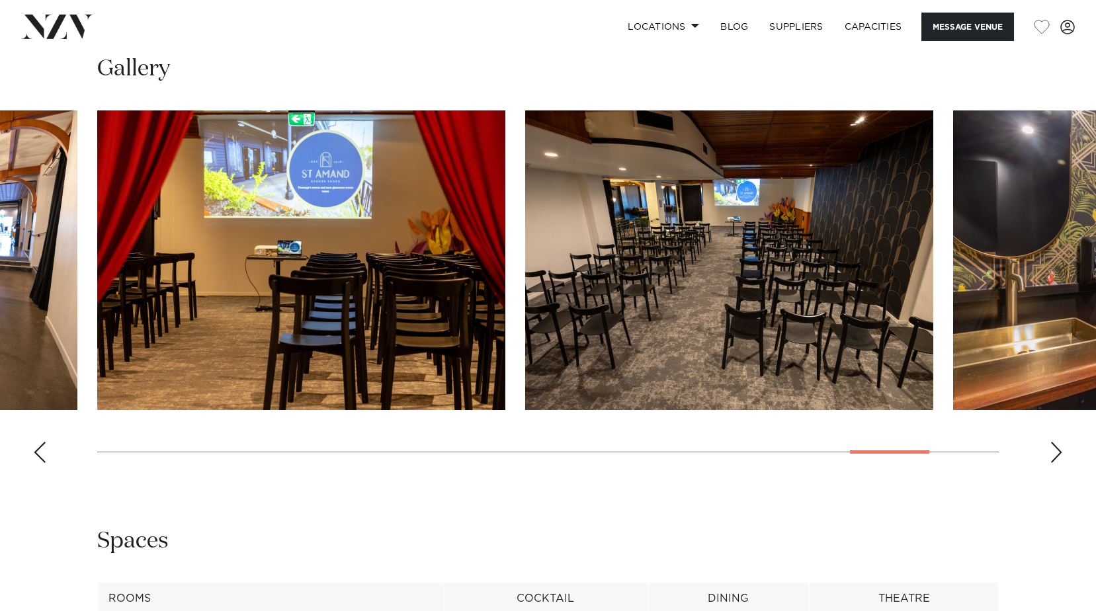
click at [42, 461] on div "Previous slide" at bounding box center [39, 452] width 13 height 21
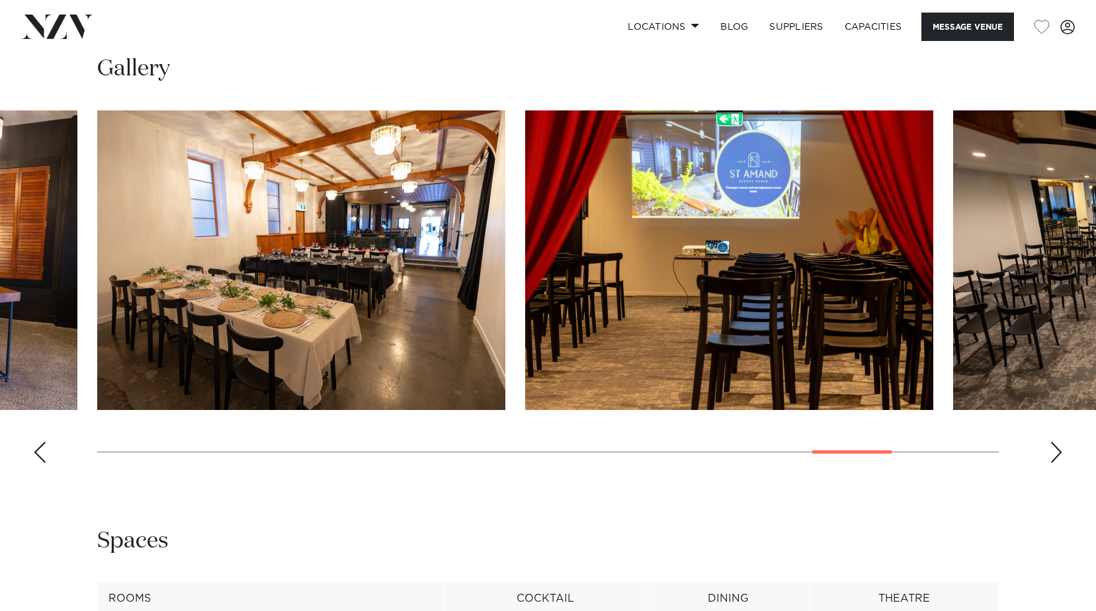
click at [42, 460] on div "Previous slide" at bounding box center [39, 452] width 13 height 21
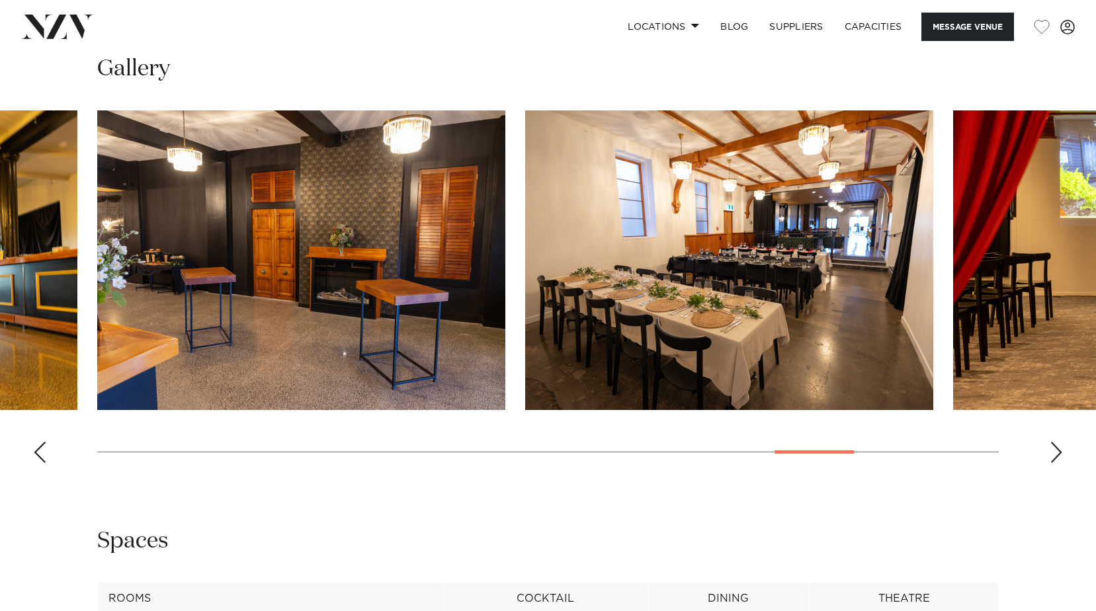
click at [40, 459] on div "Previous slide" at bounding box center [39, 452] width 13 height 21
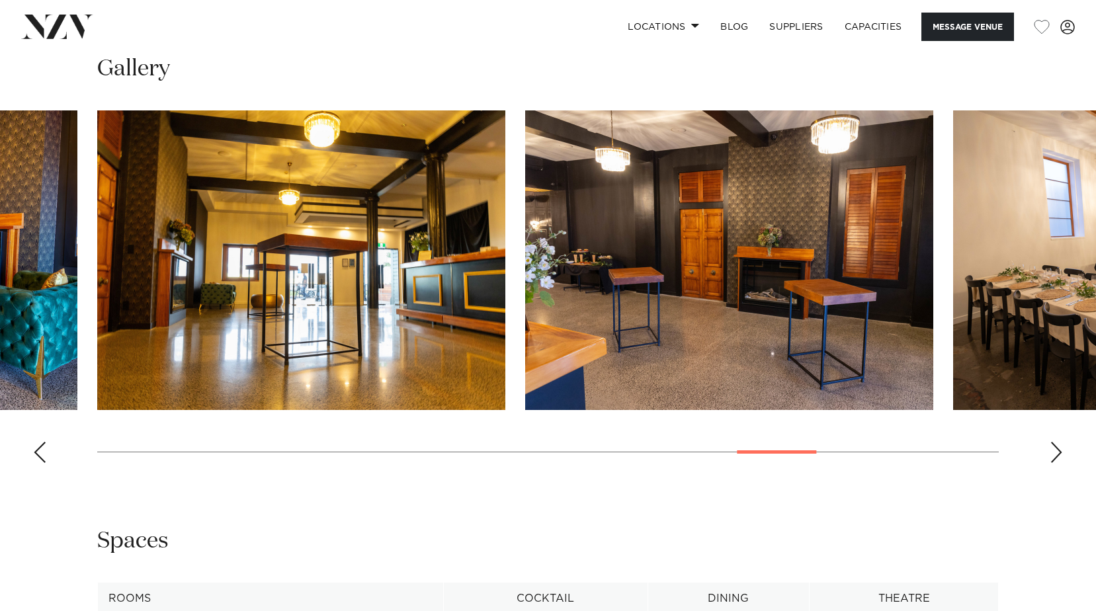
click at [40, 459] on div "Previous slide" at bounding box center [39, 452] width 13 height 21
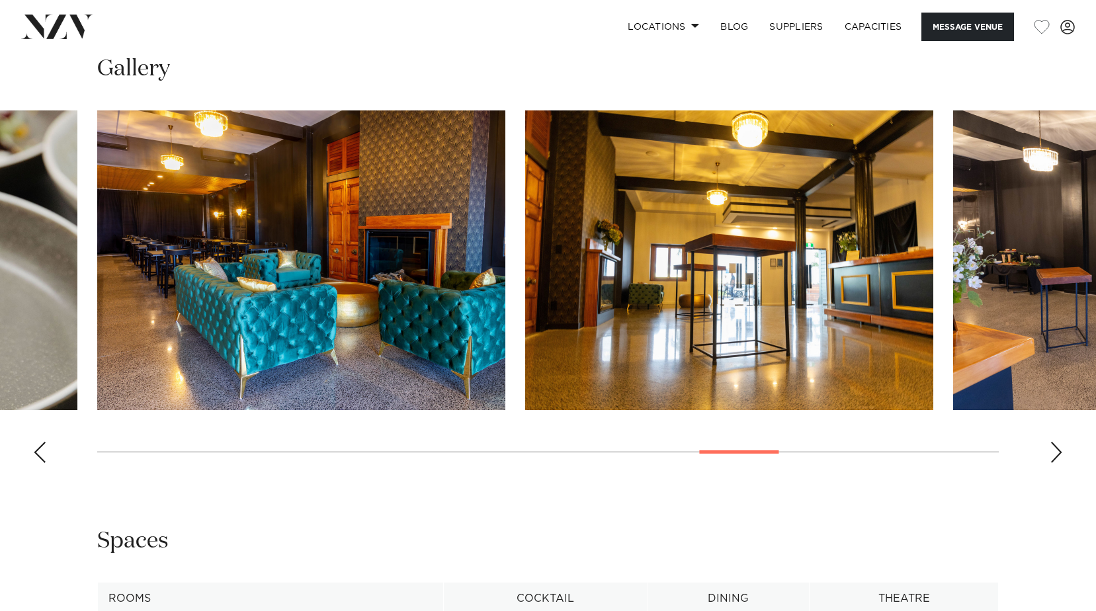
click at [40, 459] on div "Previous slide" at bounding box center [39, 452] width 13 height 21
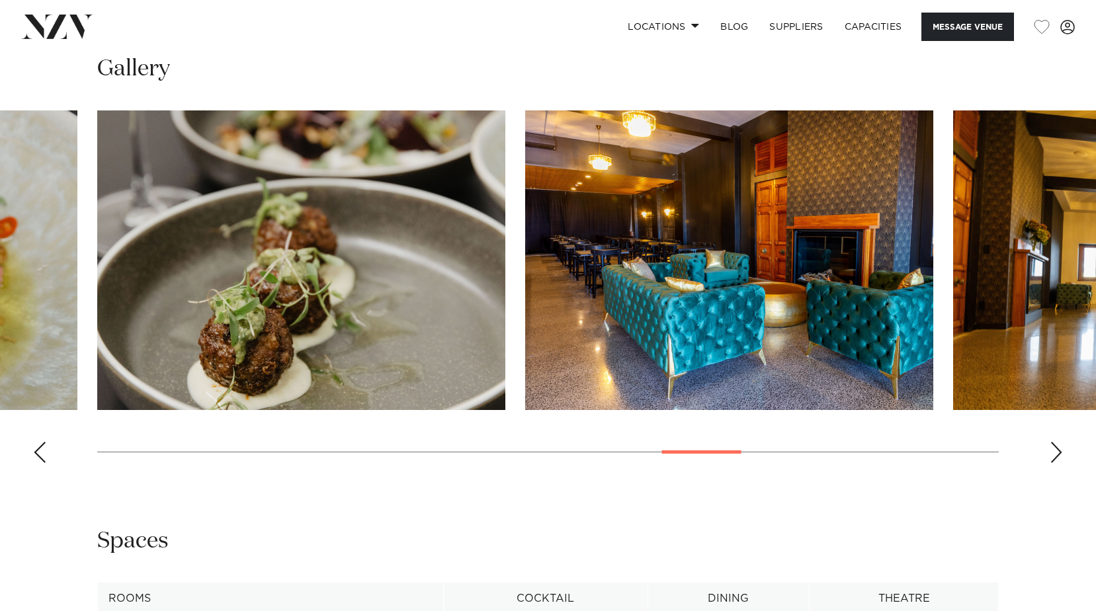
click at [40, 459] on div "Previous slide" at bounding box center [39, 452] width 13 height 21
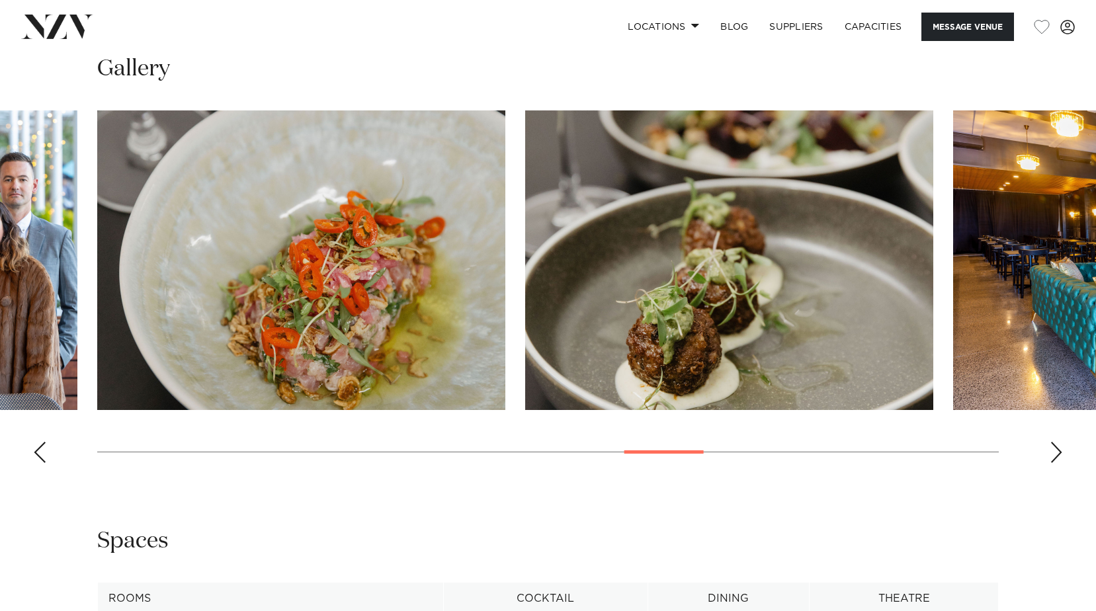
click at [39, 458] on div "Previous slide" at bounding box center [39, 452] width 13 height 21
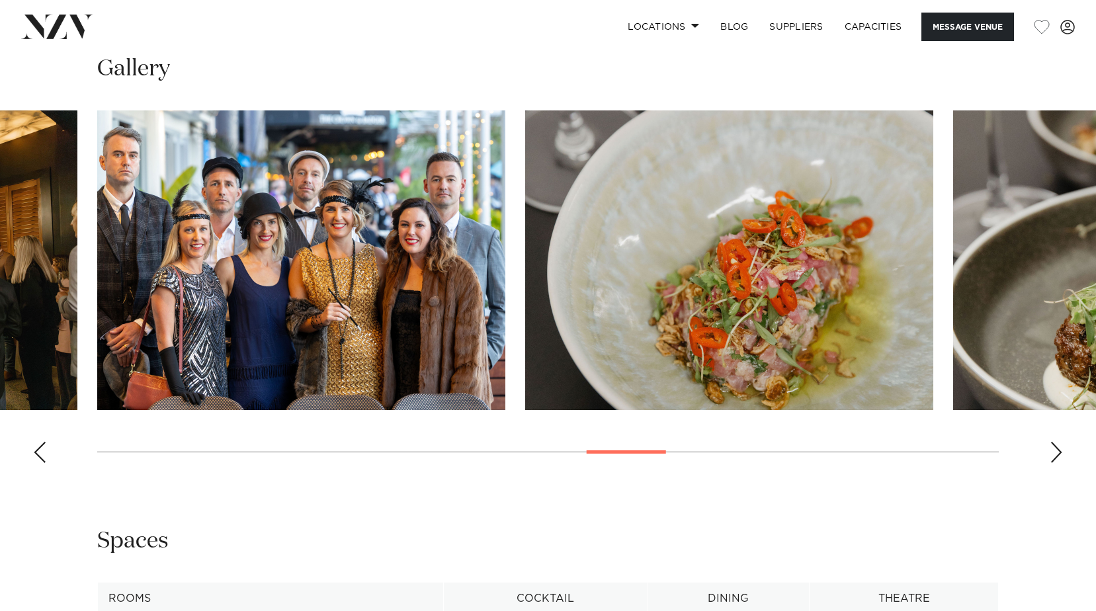
click at [38, 458] on div "Previous slide" at bounding box center [39, 452] width 13 height 21
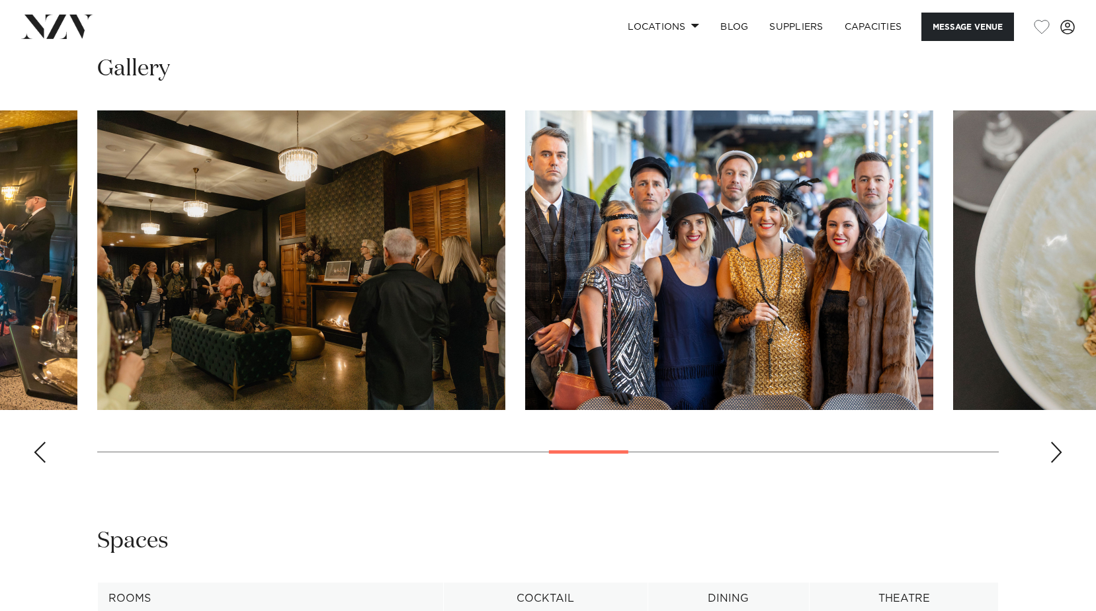
click at [38, 458] on div "Previous slide" at bounding box center [39, 452] width 13 height 21
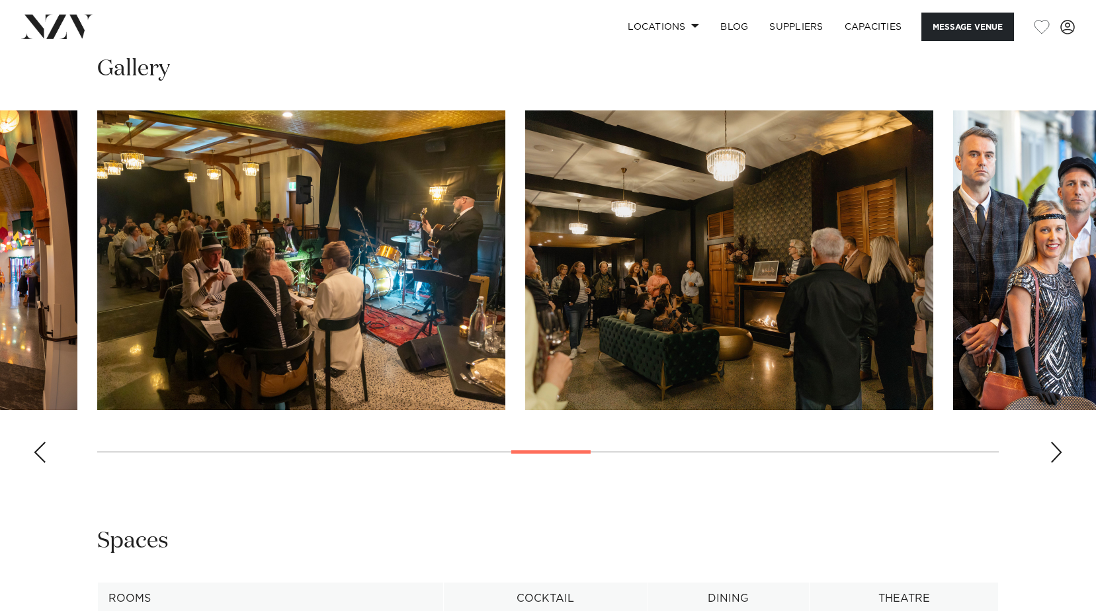
click at [38, 458] on div "Previous slide" at bounding box center [39, 452] width 13 height 21
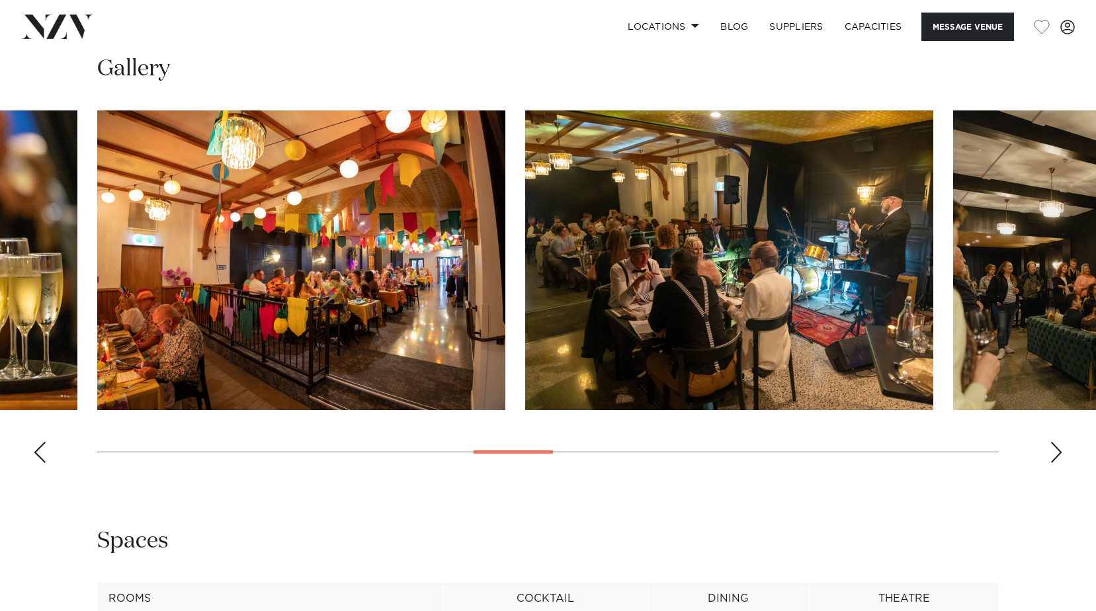
click at [38, 458] on div "Previous slide" at bounding box center [39, 452] width 13 height 21
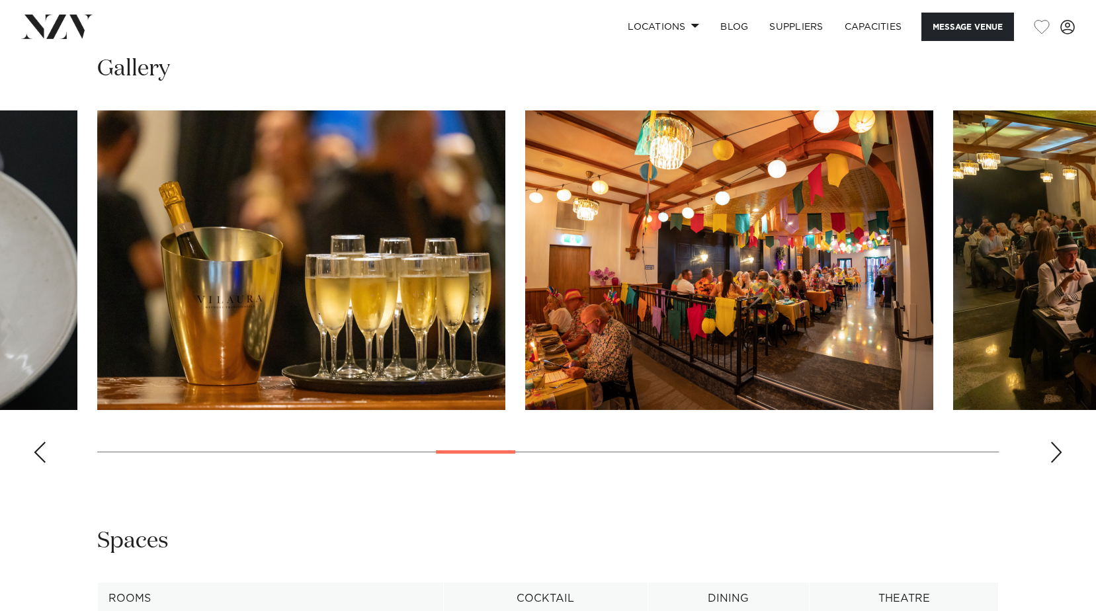
click at [38, 458] on div "Previous slide" at bounding box center [39, 452] width 13 height 21
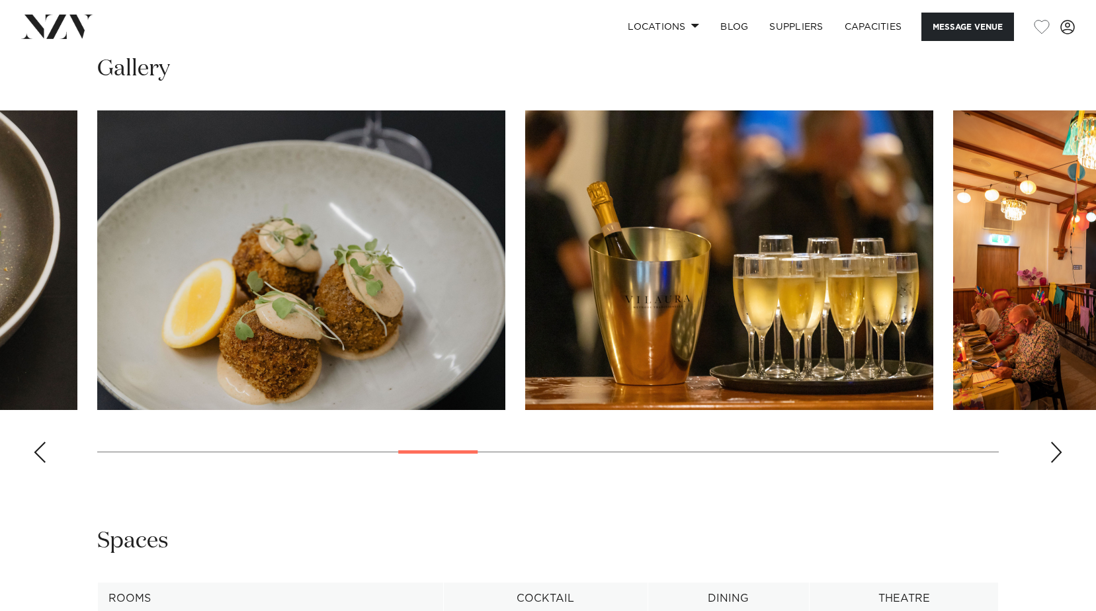
click at [38, 458] on div "Previous slide" at bounding box center [39, 452] width 13 height 21
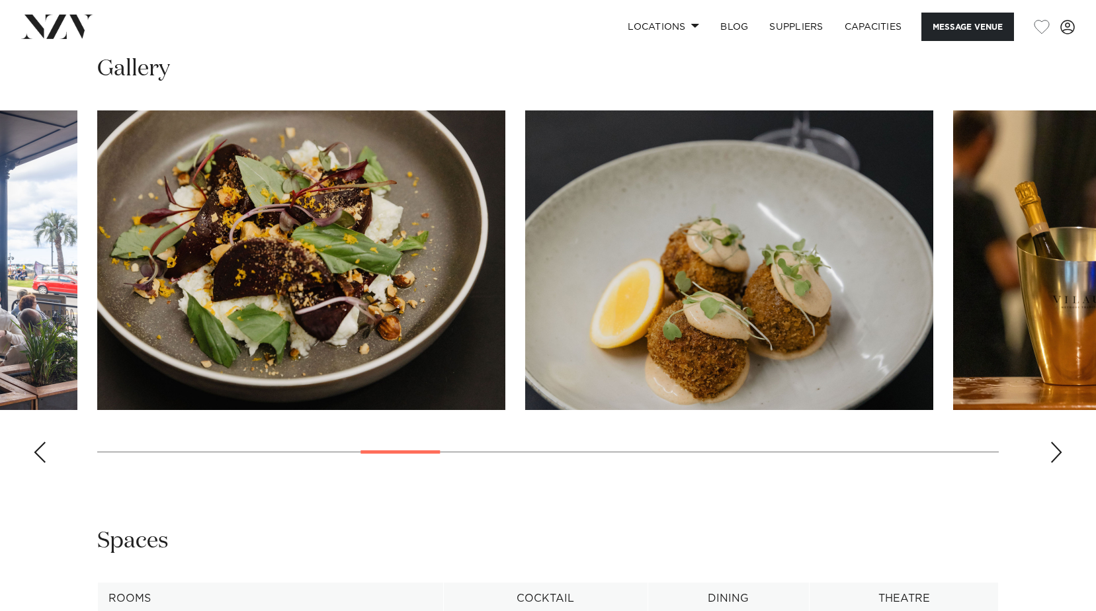
click at [38, 458] on div "Previous slide" at bounding box center [39, 452] width 13 height 21
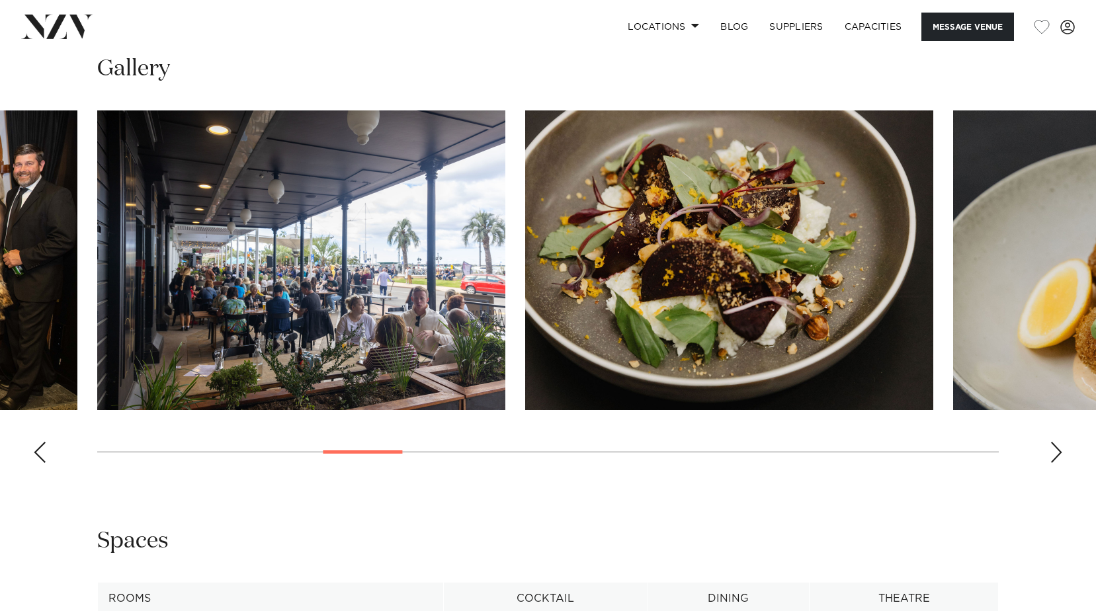
click at [38, 458] on div "Previous slide" at bounding box center [39, 452] width 13 height 21
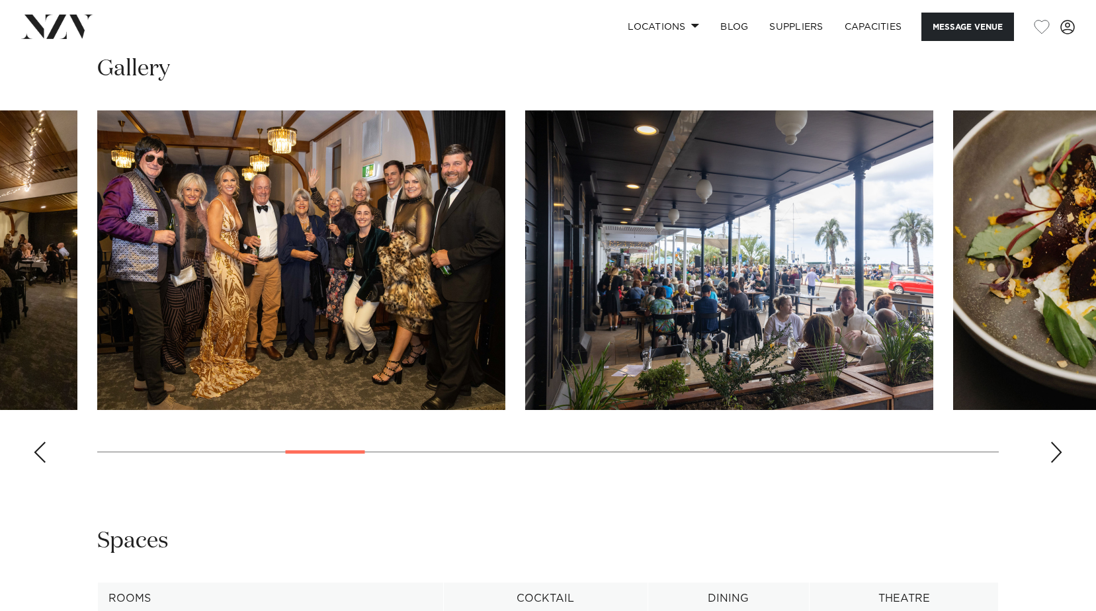
click at [38, 458] on div "Previous slide" at bounding box center [39, 452] width 13 height 21
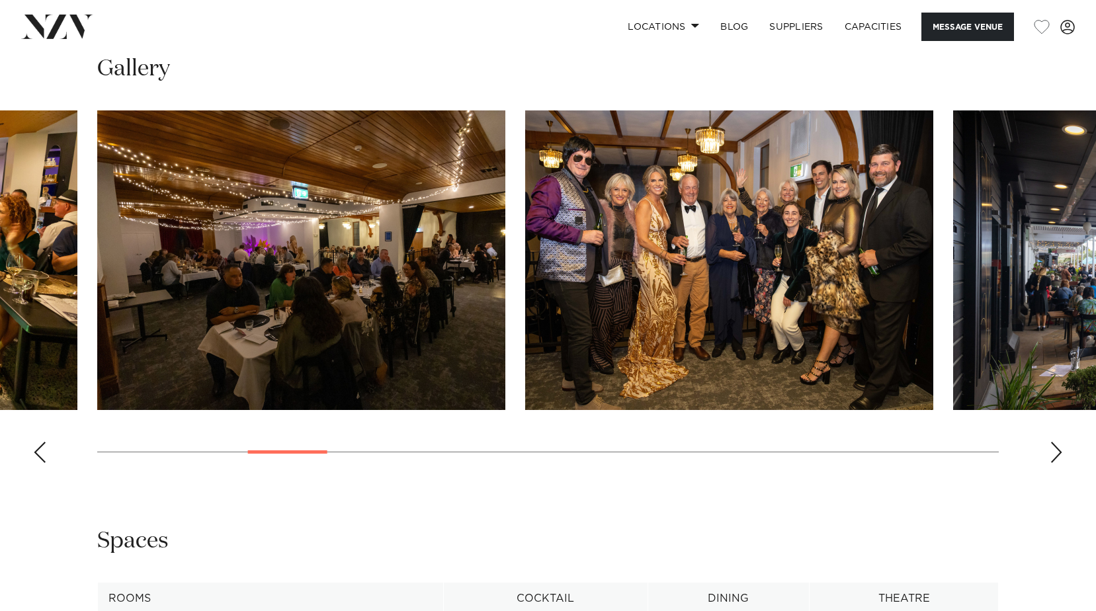
click at [38, 457] on div "Previous slide" at bounding box center [39, 452] width 13 height 21
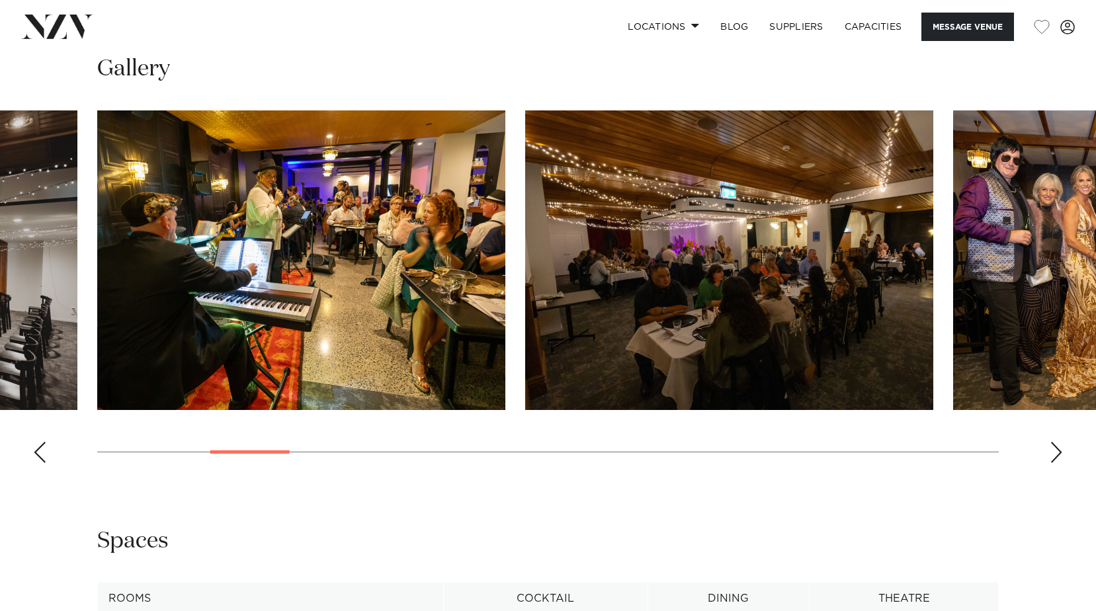
click at [38, 456] on div "Previous slide" at bounding box center [39, 452] width 13 height 21
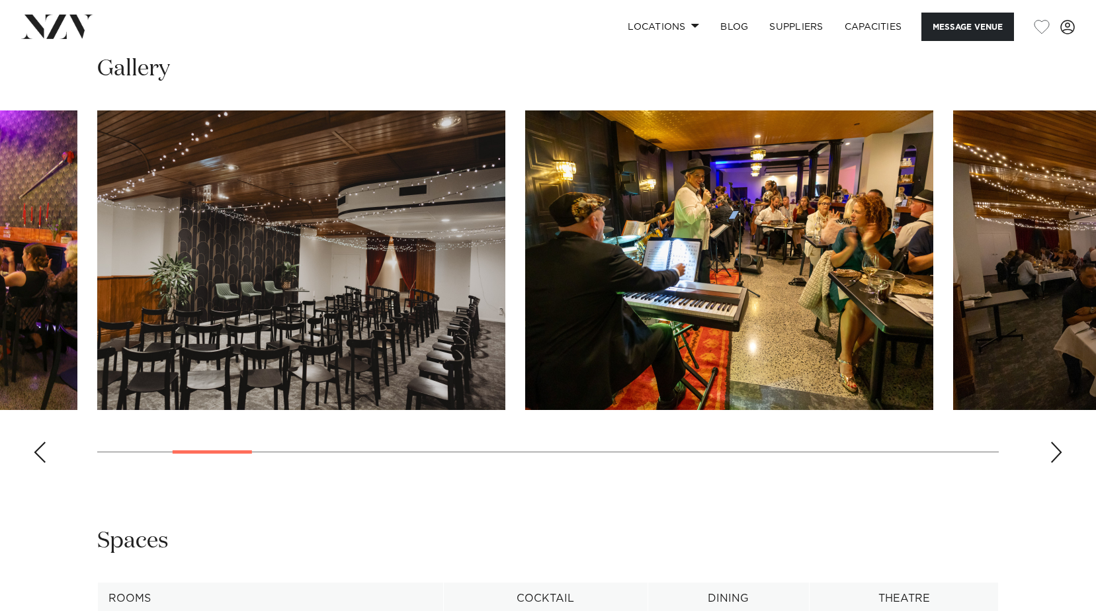
click at [38, 456] on div "Previous slide" at bounding box center [39, 452] width 13 height 21
click at [1058, 460] on div "Next slide" at bounding box center [1056, 452] width 13 height 21
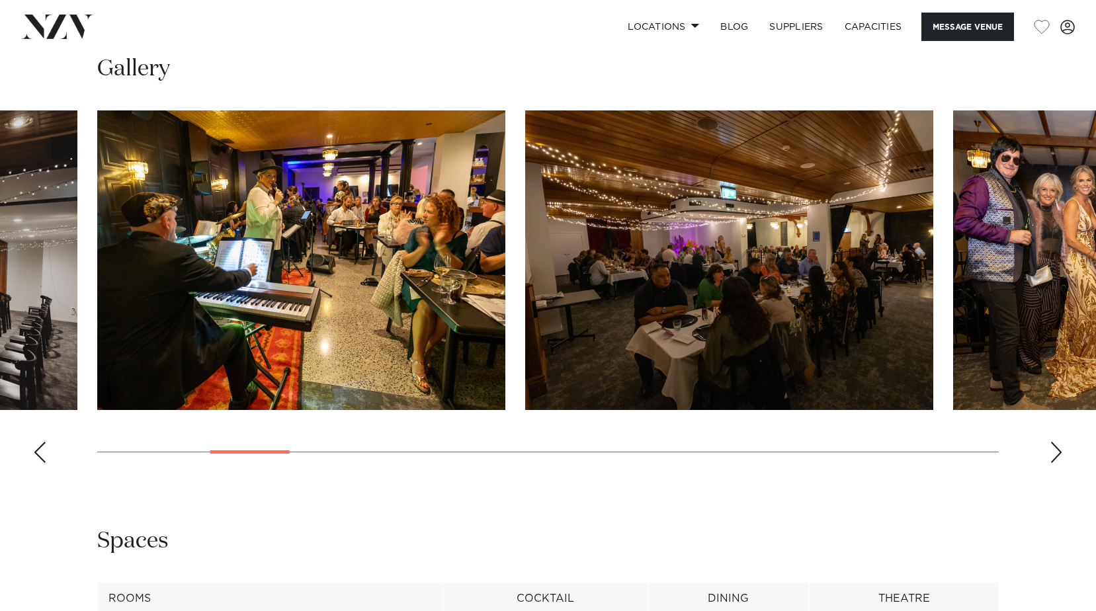
click at [1058, 460] on div "Next slide" at bounding box center [1056, 452] width 13 height 21
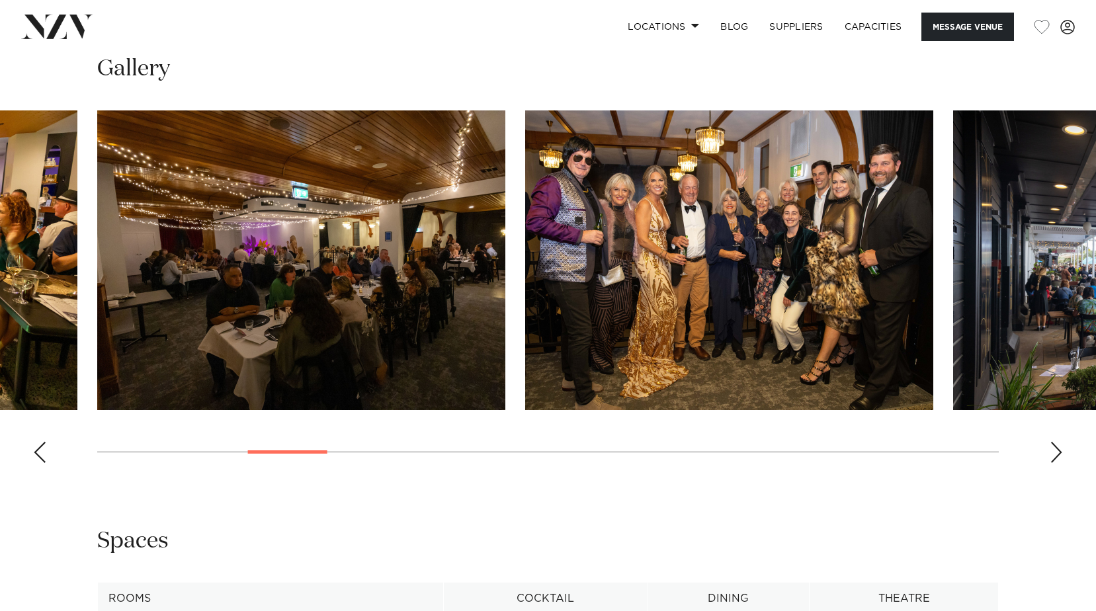
click at [1058, 460] on div "Next slide" at bounding box center [1056, 452] width 13 height 21
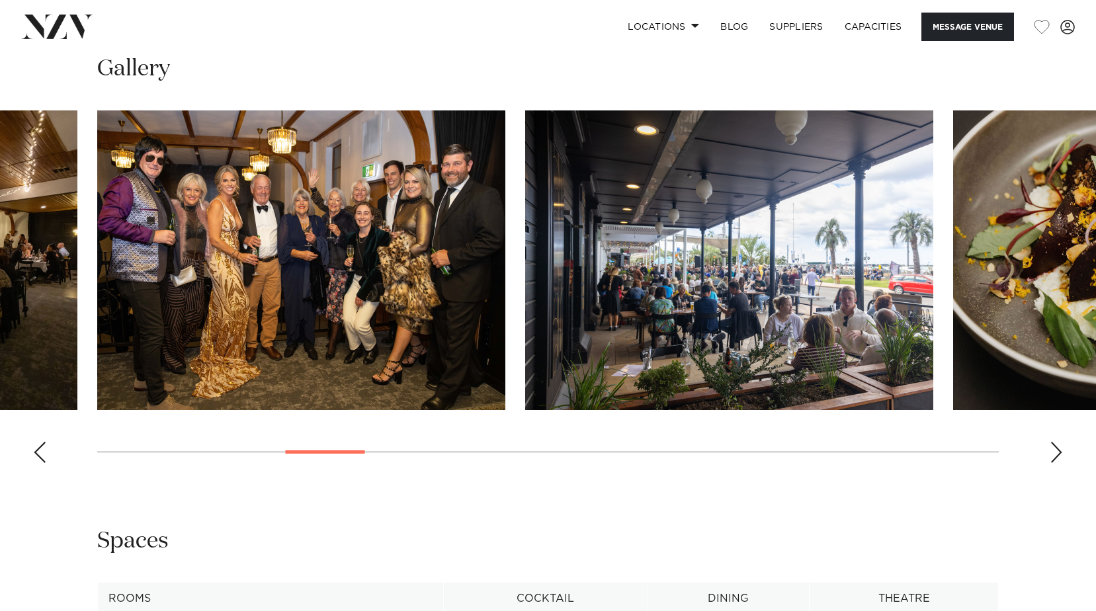
click at [1058, 460] on div "Next slide" at bounding box center [1056, 452] width 13 height 21
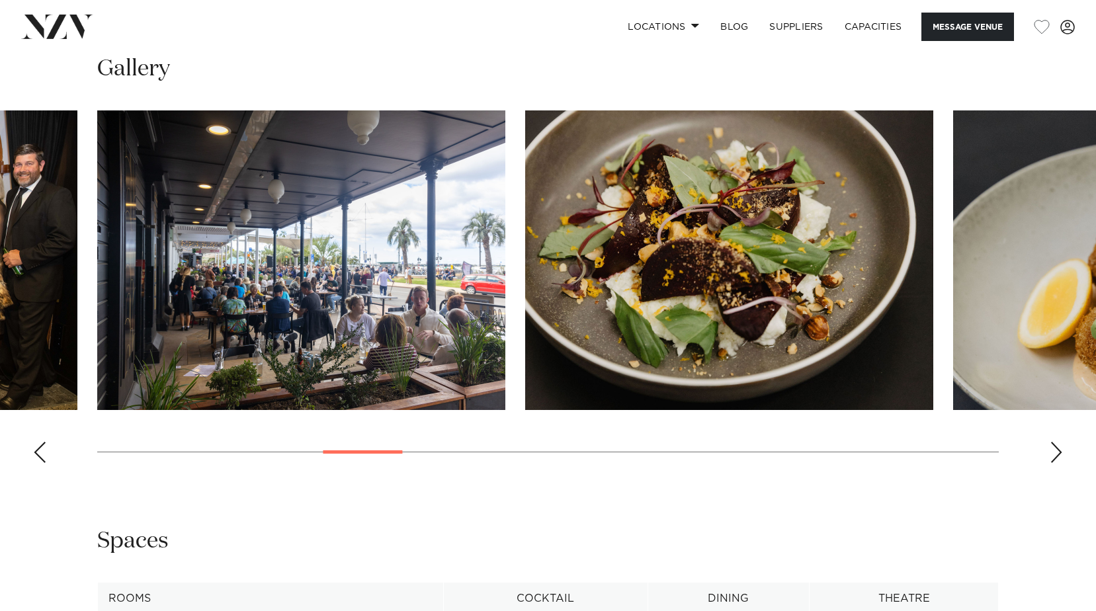
click at [1058, 460] on div "Next slide" at bounding box center [1056, 452] width 13 height 21
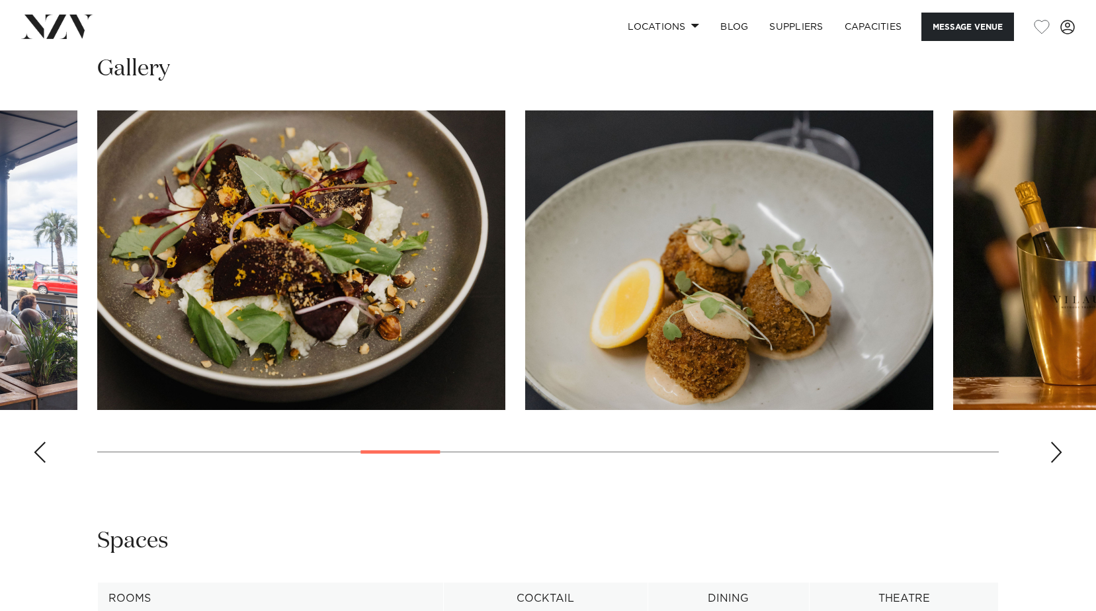
click at [1058, 460] on div "Next slide" at bounding box center [1056, 452] width 13 height 21
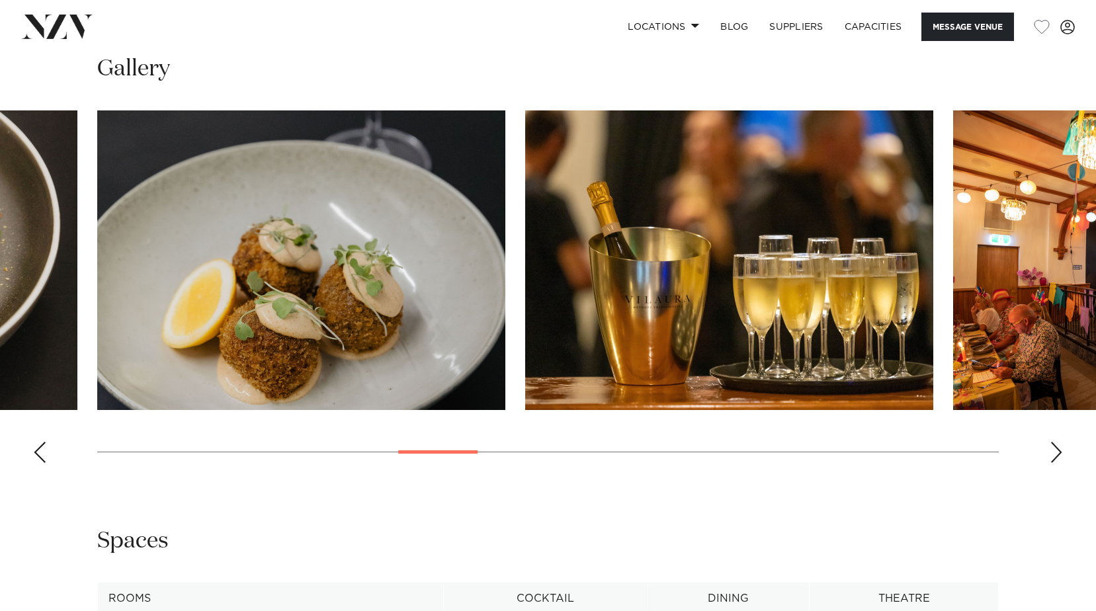
click at [1058, 460] on div "Next slide" at bounding box center [1056, 452] width 13 height 21
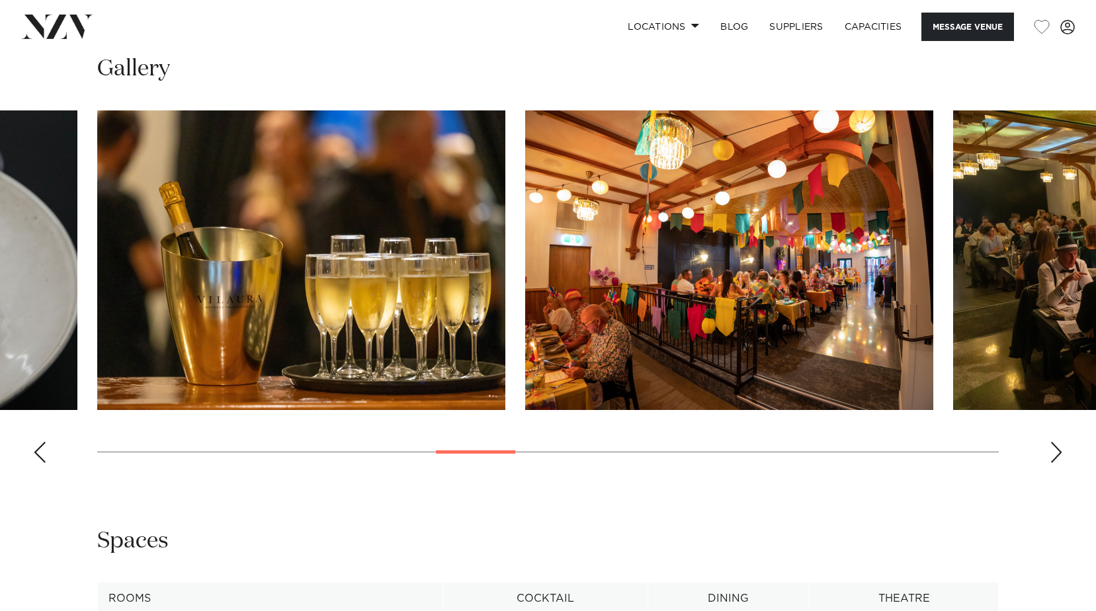
click at [1058, 460] on div "Next slide" at bounding box center [1056, 452] width 13 height 21
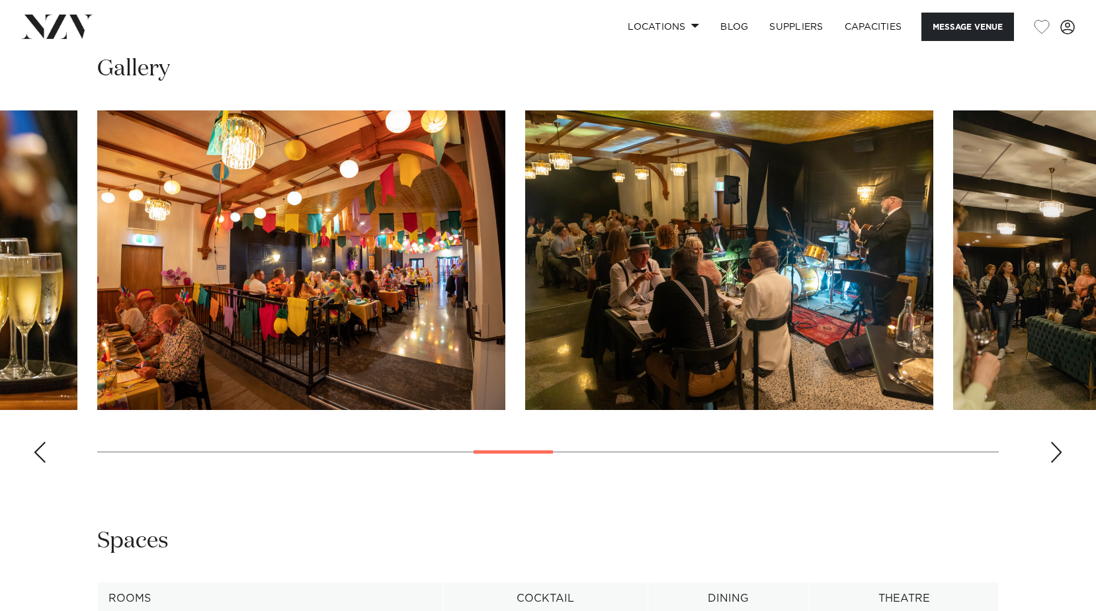
click at [1058, 460] on div "Next slide" at bounding box center [1056, 452] width 13 height 21
click at [1058, 459] on div "Next slide" at bounding box center [1056, 452] width 13 height 21
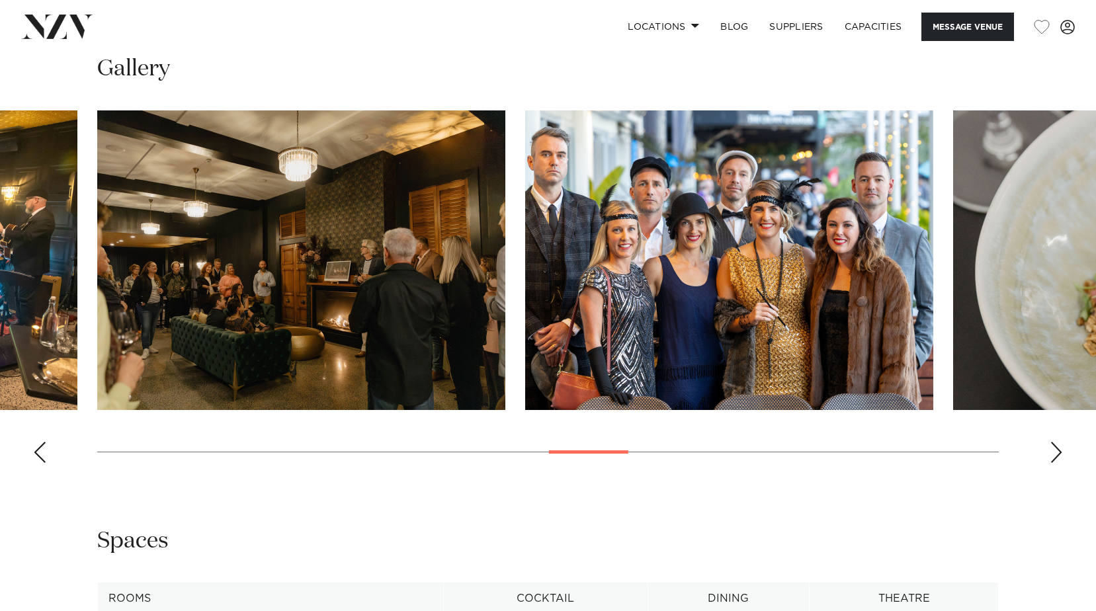
click at [1058, 459] on div "Next slide" at bounding box center [1056, 452] width 13 height 21
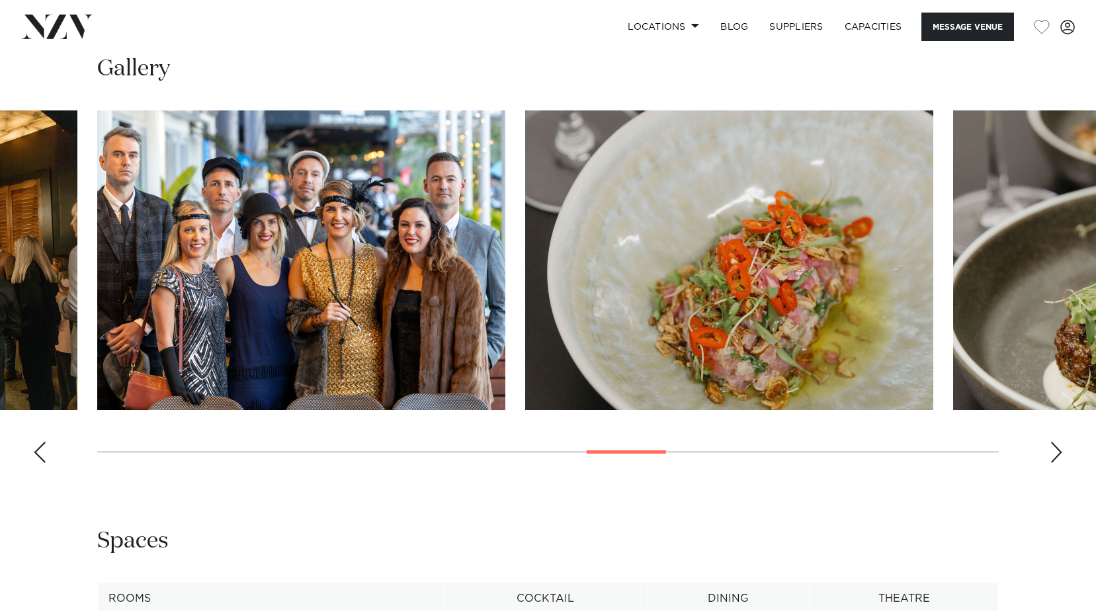
click at [1058, 459] on div "Next slide" at bounding box center [1056, 452] width 13 height 21
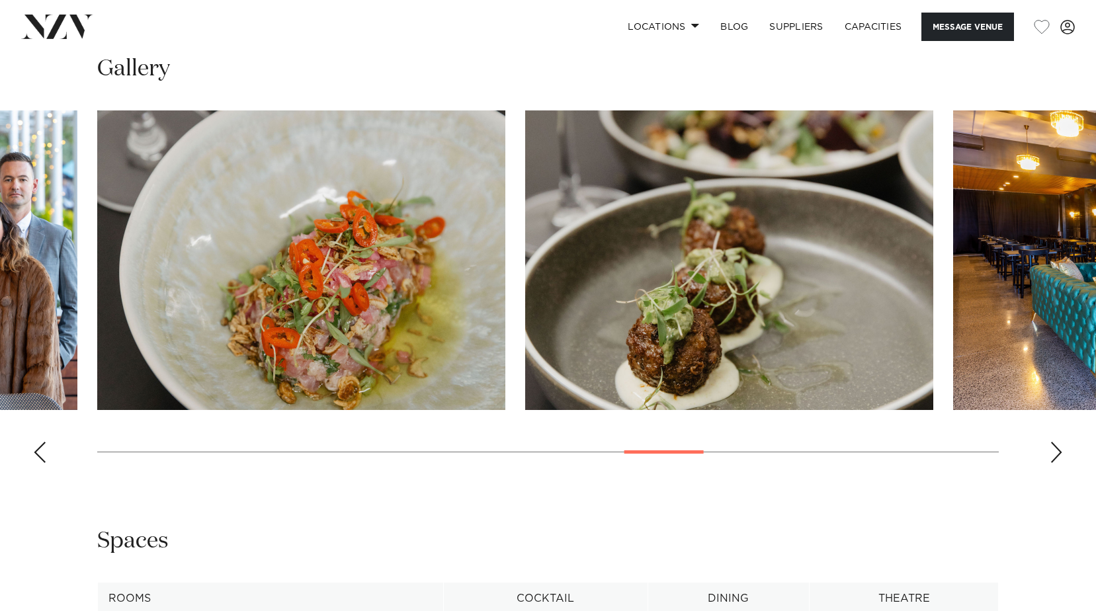
click at [1058, 459] on div "Next slide" at bounding box center [1056, 452] width 13 height 21
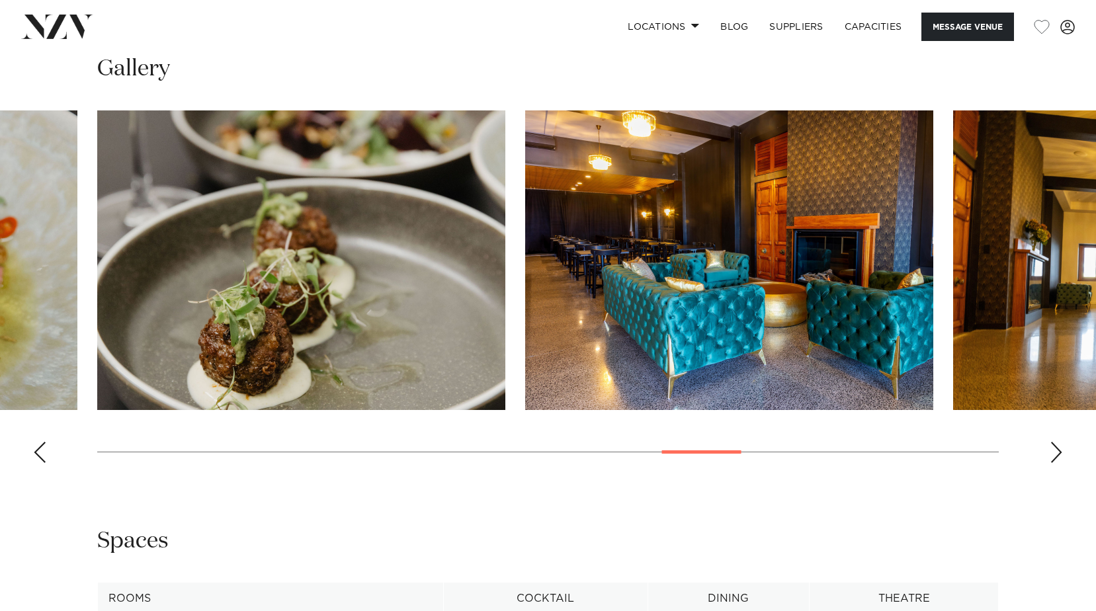
click at [1058, 459] on div "Next slide" at bounding box center [1056, 452] width 13 height 21
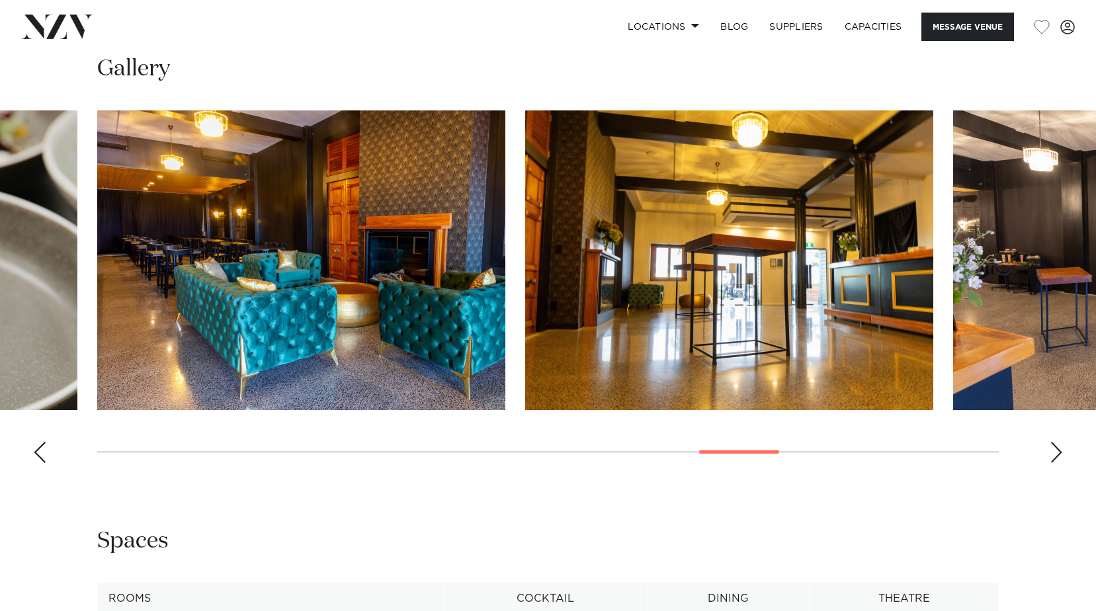
click at [1058, 459] on div "Next slide" at bounding box center [1056, 452] width 13 height 21
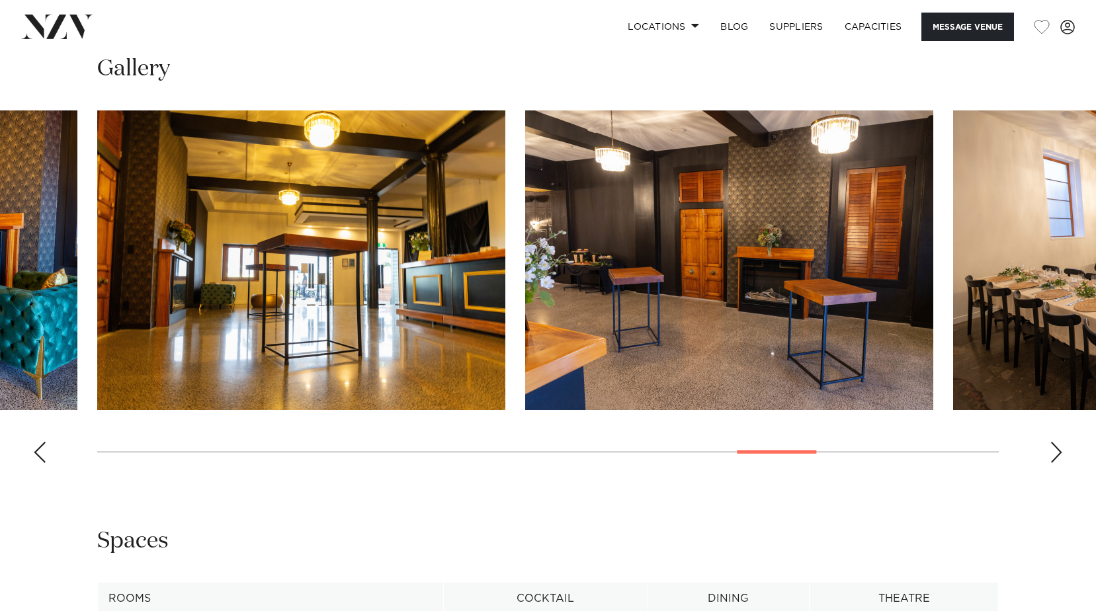
click at [1058, 459] on div "Next slide" at bounding box center [1056, 452] width 13 height 21
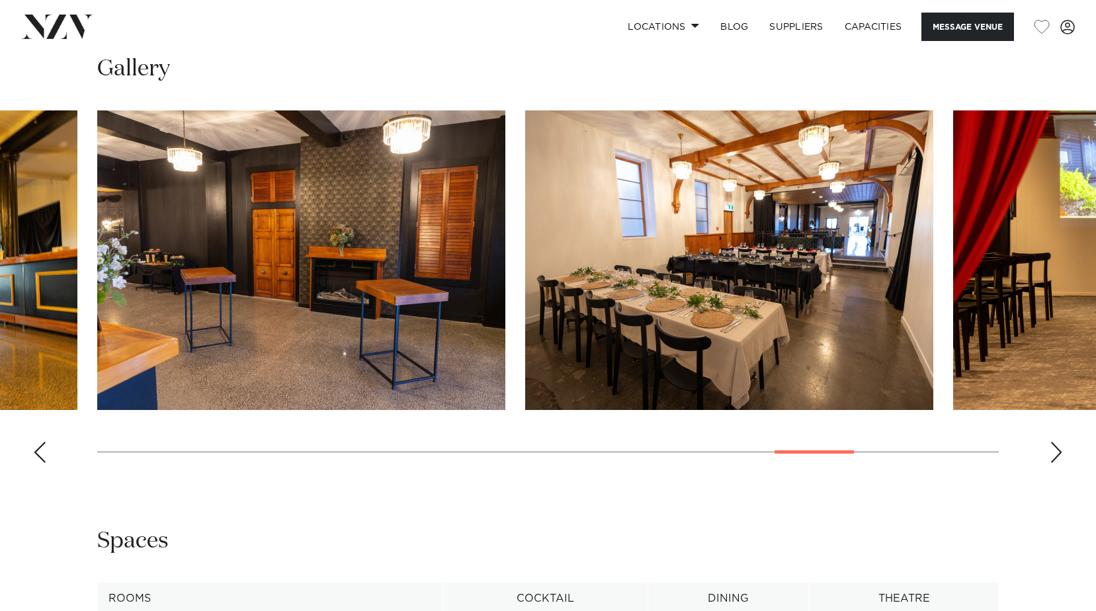
click at [1058, 459] on div "Next slide" at bounding box center [1056, 452] width 13 height 21
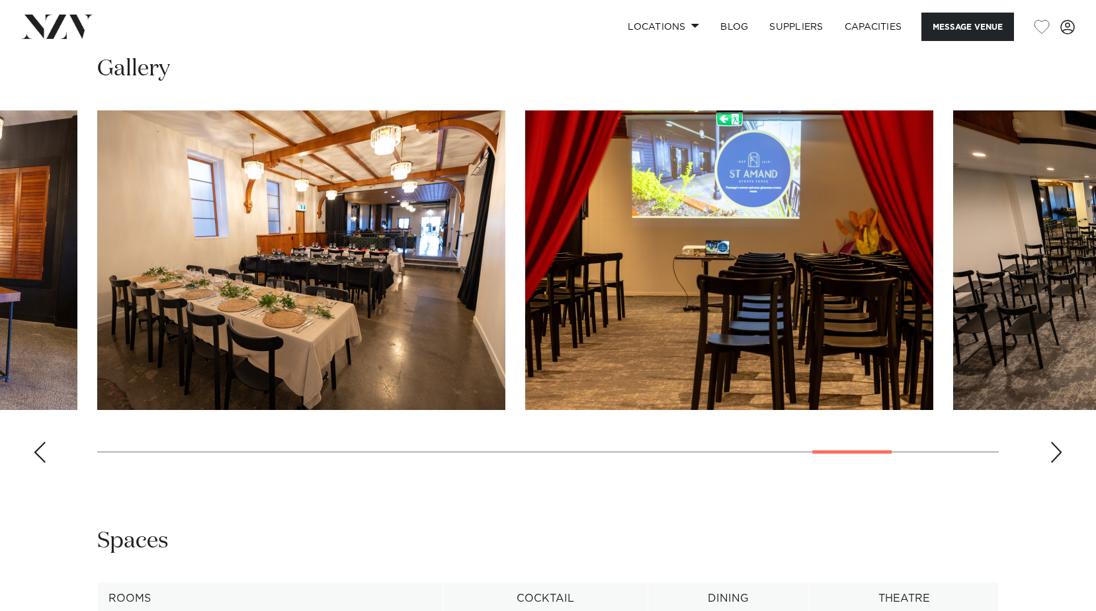
click at [1058, 459] on div "Next slide" at bounding box center [1056, 452] width 13 height 21
